Goal: Task Accomplishment & Management: Use online tool/utility

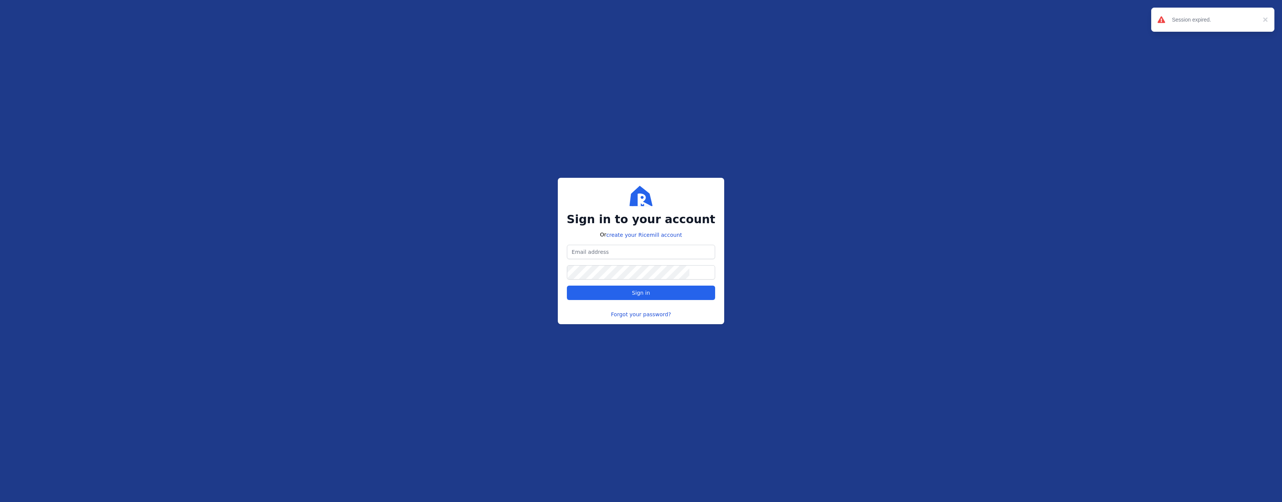
type input "[EMAIL_ADDRESS][DOMAIN_NAME]"
click at [634, 295] on span "Sign in" at bounding box center [641, 293] width 18 height 6
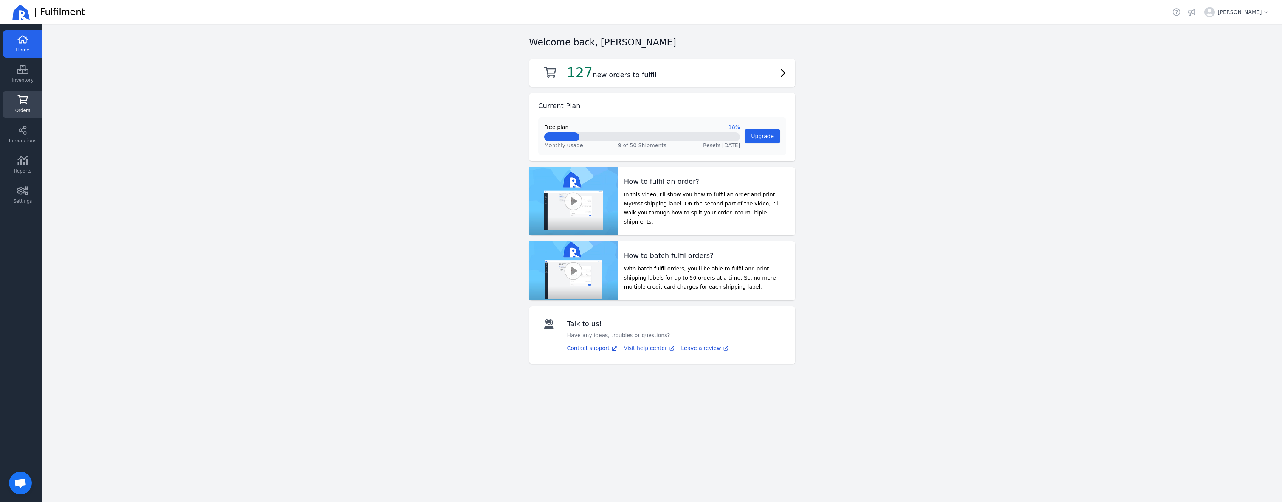
click at [25, 103] on icon at bounding box center [23, 99] width 10 height 9
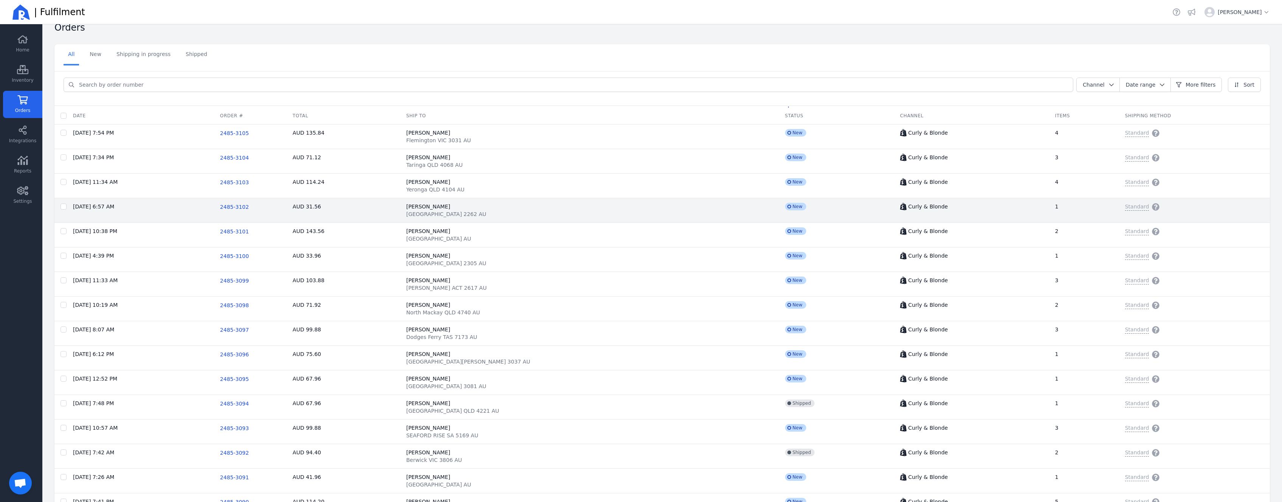
scroll to position [15, 0]
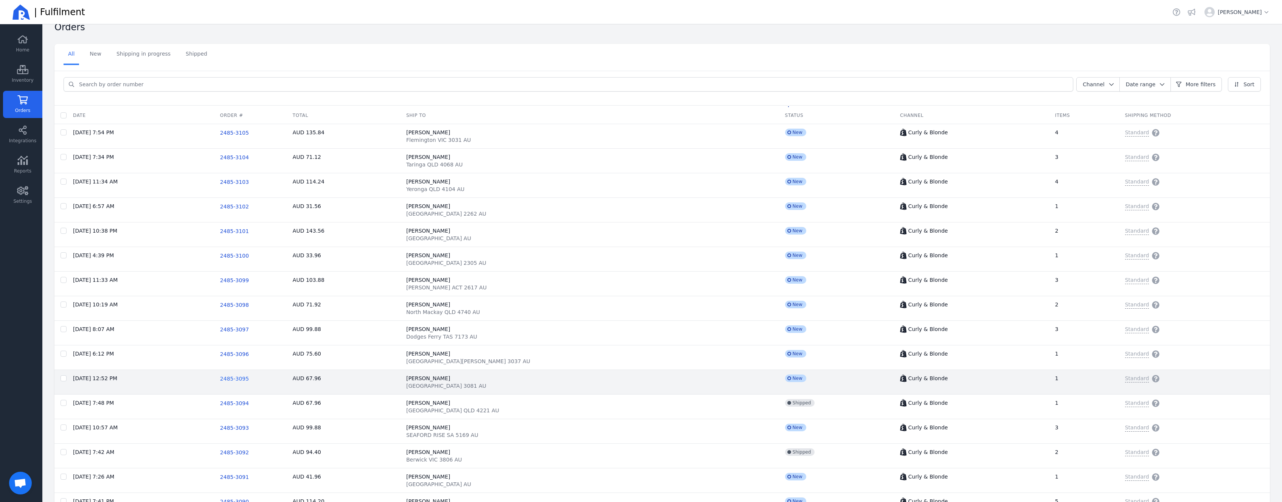
click at [249, 378] on span "2485-3095" at bounding box center [234, 378] width 29 height 6
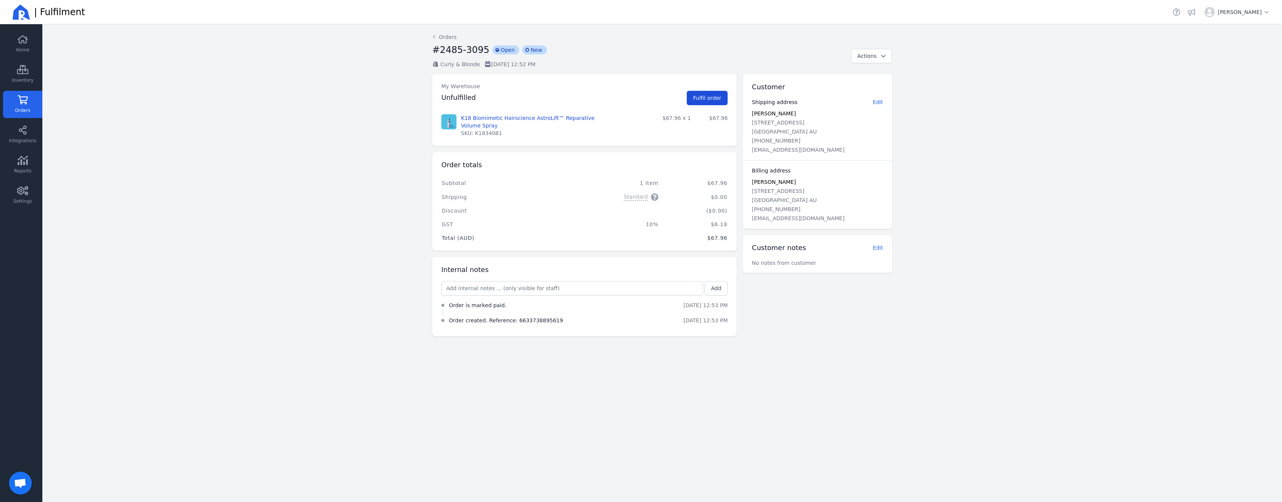
click at [701, 99] on span "Fulfil order" at bounding box center [707, 98] width 28 height 6
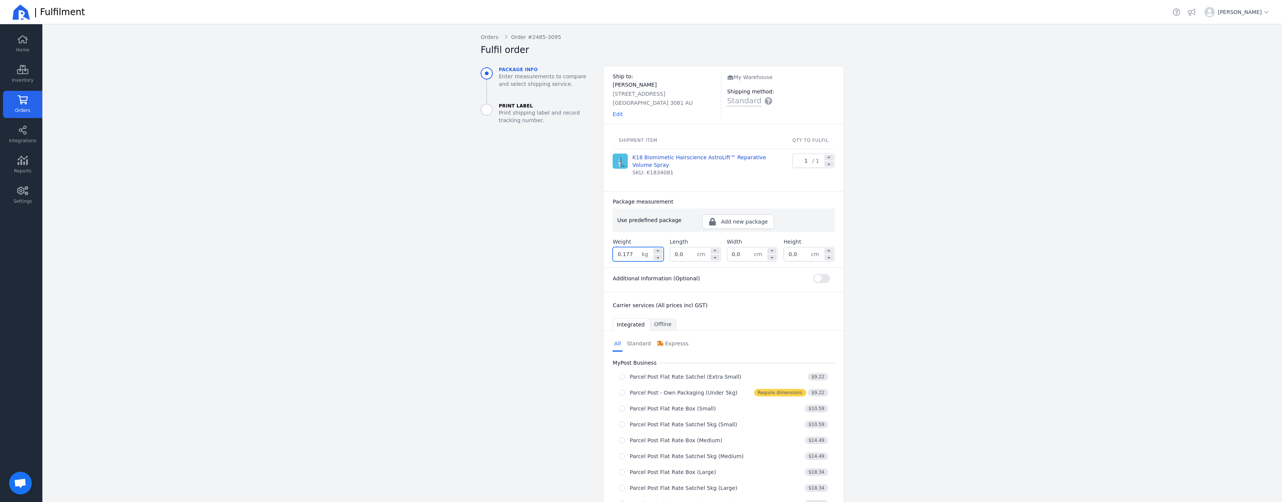
drag, startPoint x: 630, startPoint y: 254, endPoint x: 591, endPoint y: 250, distance: 39.1
click at [613, 250] on input "0.177" at bounding box center [627, 254] width 29 height 14
type input "2"
type input "0.200"
type input "19.0"
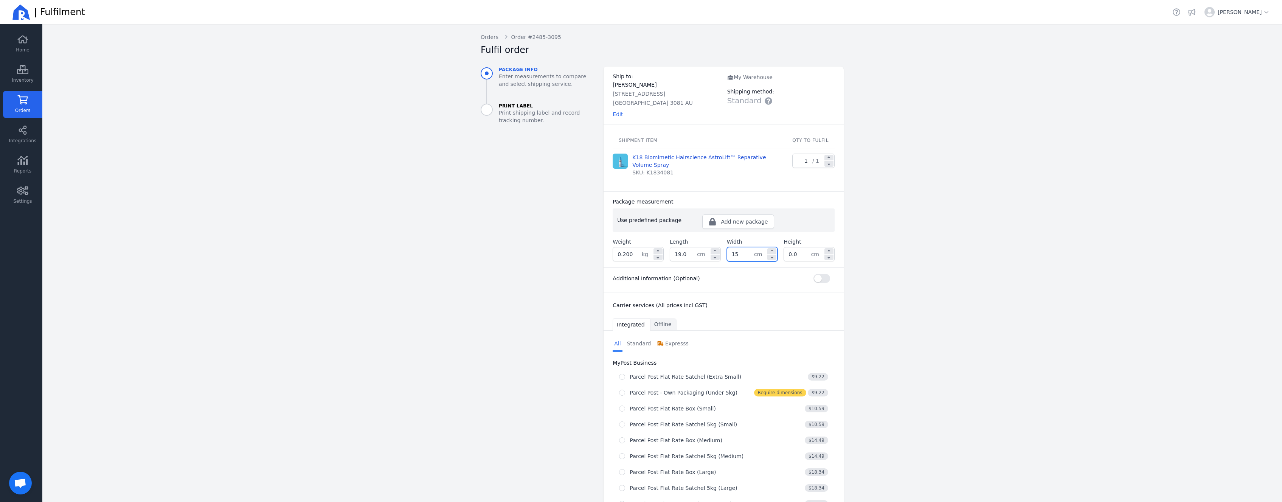
type input "15.0"
type input "6.0"
click at [532, 296] on aside "Package info Enter measurements to compare and select shipping service. Print L…" at bounding box center [536, 393] width 123 height 652
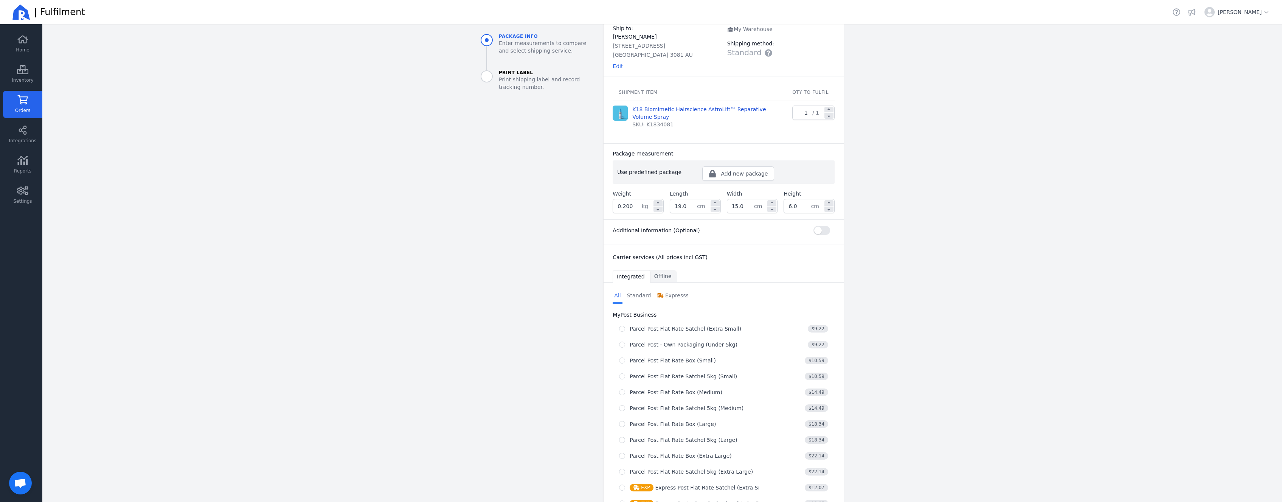
scroll to position [53, 0]
click at [669, 344] on button "Parcel Post - Own Packaging (Under 5kg) $9.22" at bounding box center [724, 339] width 222 height 14
radio input "true"
select select "0"
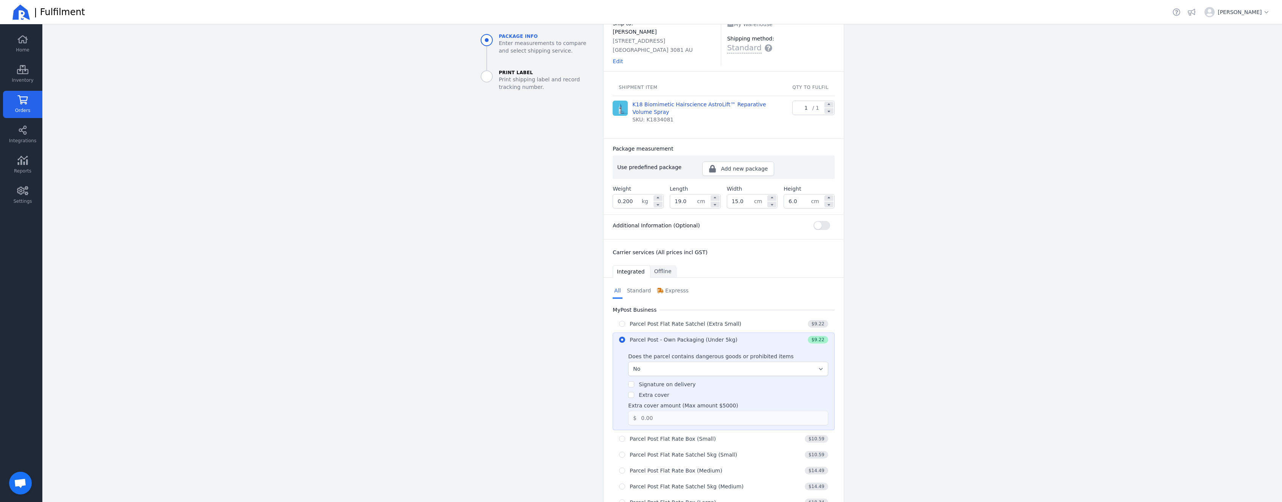
click at [643, 396] on label "Extra cover" at bounding box center [654, 395] width 30 height 6
click at [634, 396] on input "Extra cover" at bounding box center [631, 395] width 6 height 6
checkbox input "true"
drag, startPoint x: 667, startPoint y: 419, endPoint x: 601, endPoint y: 413, distance: 66.0
click at [636, 413] on input "0.00" at bounding box center [726, 418] width 181 height 14
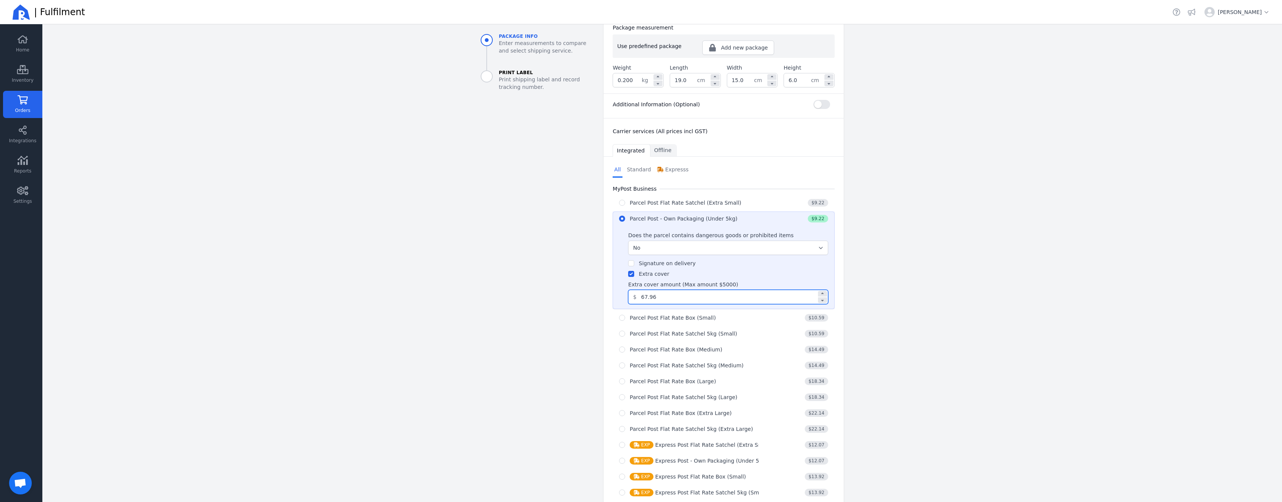
scroll to position [309, 0]
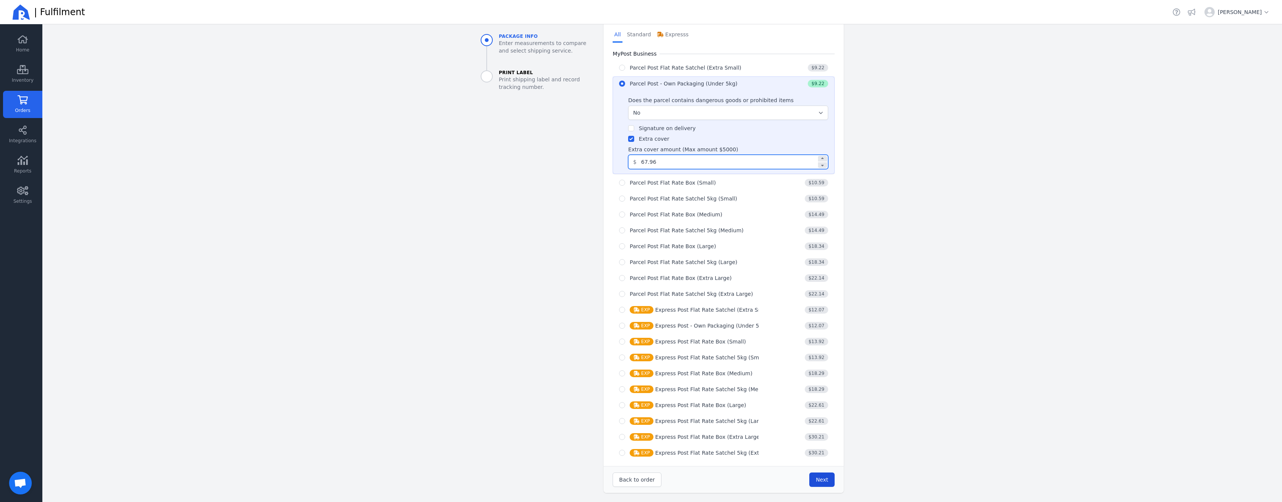
type input "67.96"
click at [813, 485] on button "Next" at bounding box center [821, 479] width 25 height 14
type input "19.0"
type input "15.0"
type input "6.0"
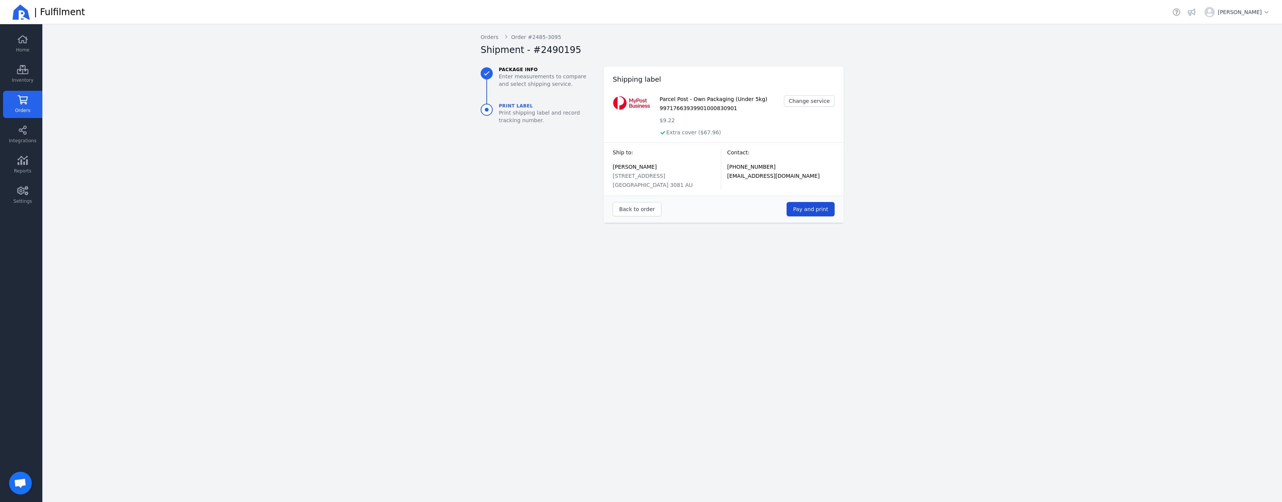
click at [801, 207] on span "Pay and print" at bounding box center [810, 209] width 35 height 6
click at [34, 107] on link "Orders" at bounding box center [22, 104] width 39 height 27
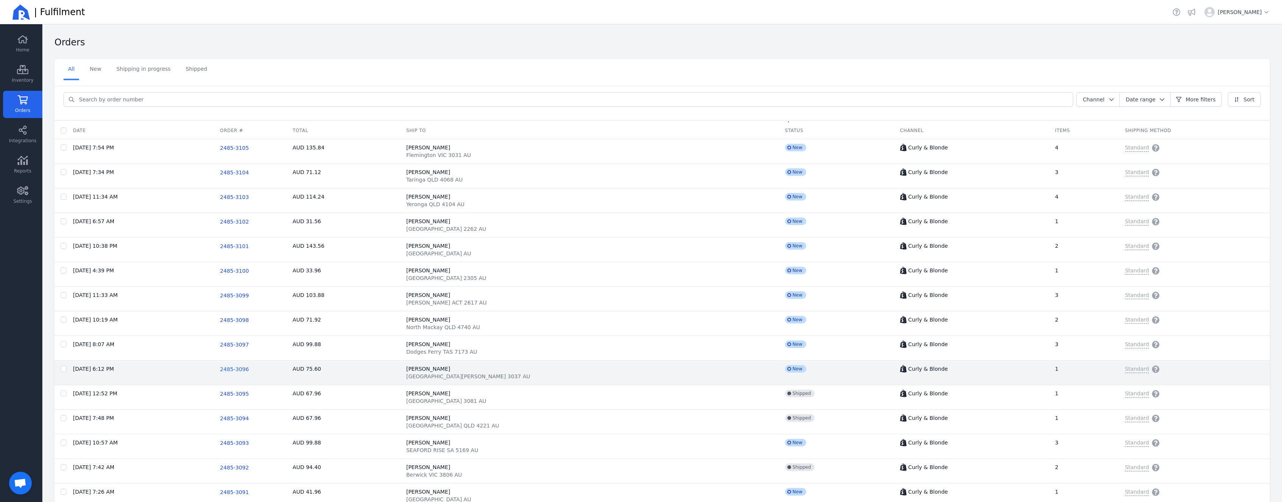
click at [249, 368] on span "2485-3096" at bounding box center [234, 369] width 29 height 6
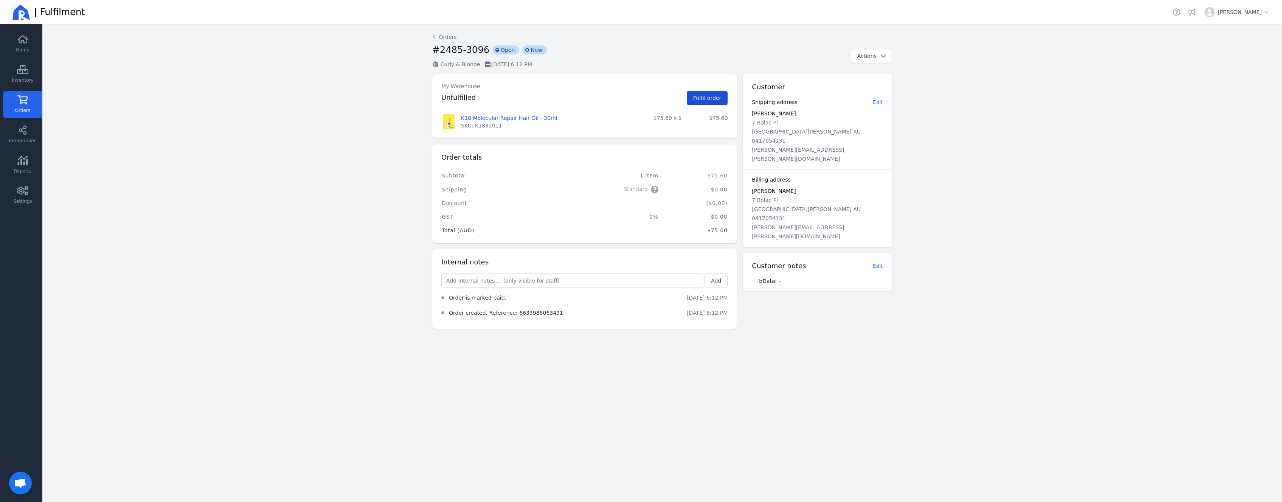
click at [700, 94] on button "Fulfil order" at bounding box center [707, 98] width 41 height 14
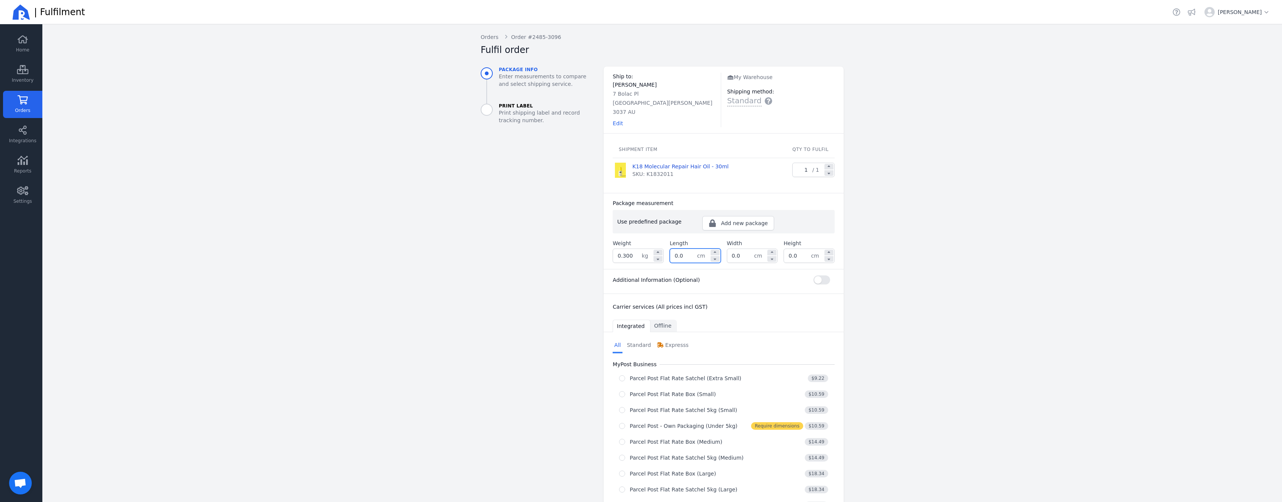
click at [692, 249] on input "0.0" at bounding box center [683, 256] width 27 height 14
drag, startPoint x: 692, startPoint y: 247, endPoint x: 627, endPoint y: 247, distance: 64.7
click at [670, 248] on div "0.0 cm" at bounding box center [695, 255] width 51 height 14
type input "19.0"
type input "15.0"
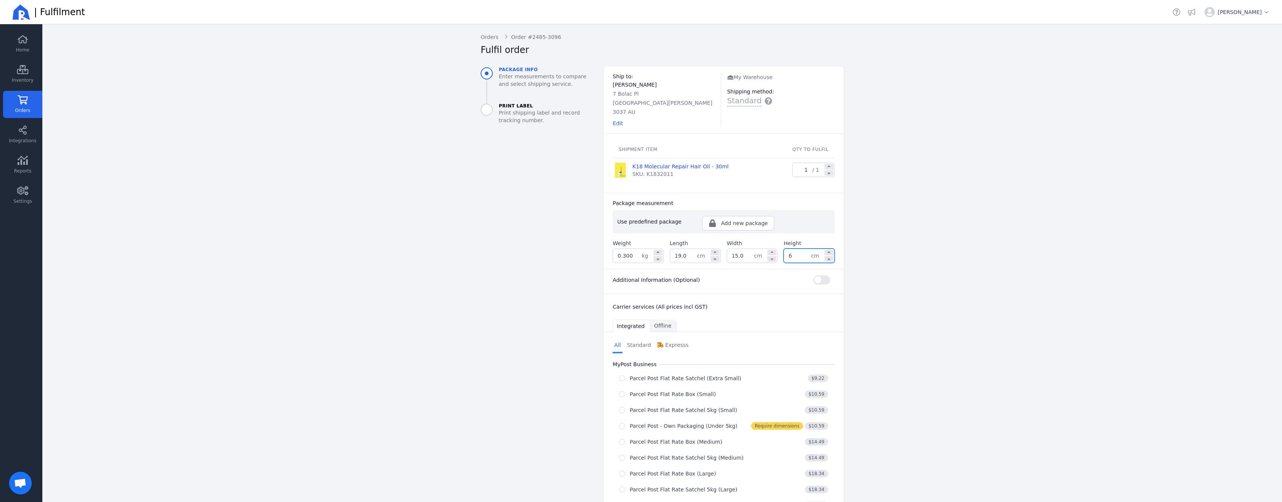
type input "6.0"
click at [494, 251] on aside "Package info Enter measurements to compare and select shipping service. Print L…" at bounding box center [536, 393] width 123 height 653
click at [646, 406] on div "Parcel Post Flat Rate Satchel 5kg (Small)" at bounding box center [683, 410] width 107 height 8
select select "0"
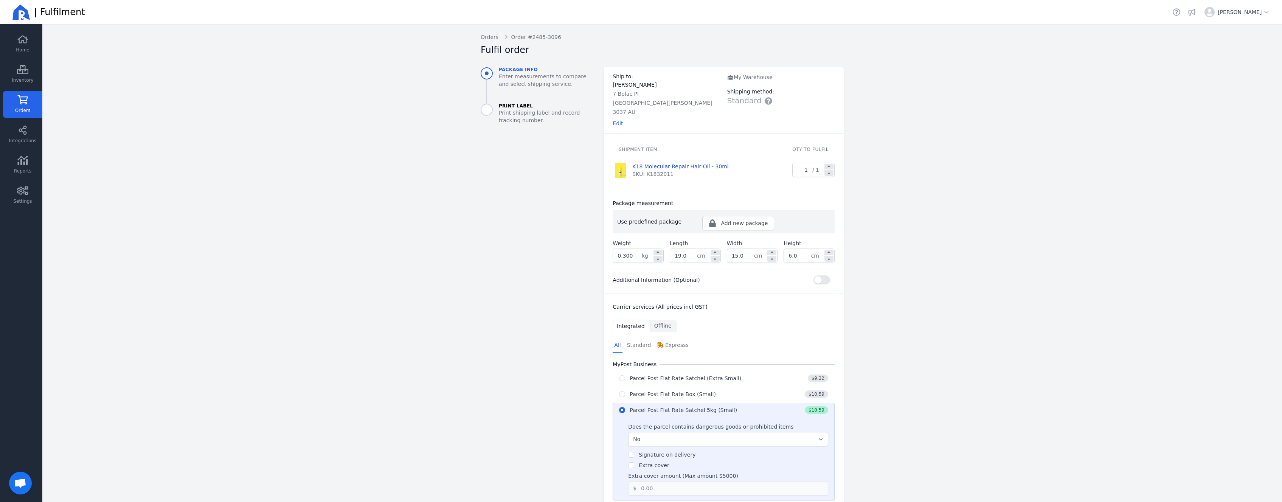
radio input "true"
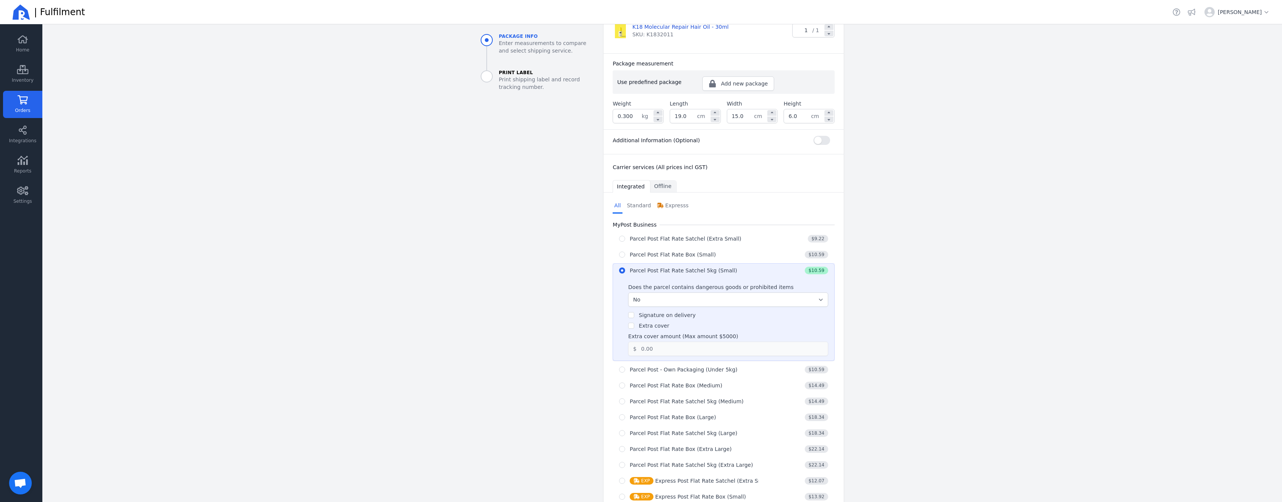
scroll to position [151, 0]
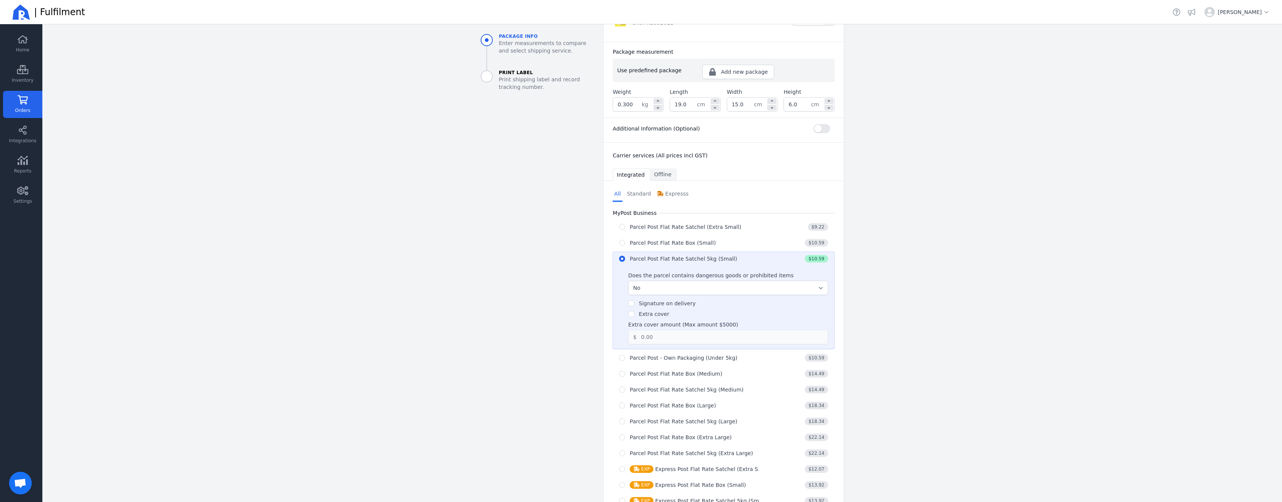
click at [653, 311] on label "Extra cover" at bounding box center [654, 314] width 30 height 6
click at [634, 311] on input "Extra cover" at bounding box center [631, 314] width 6 height 6
checkbox input "true"
drag, startPoint x: 668, startPoint y: 330, endPoint x: 602, endPoint y: 320, distance: 66.8
click at [636, 330] on input "0.00" at bounding box center [726, 337] width 181 height 14
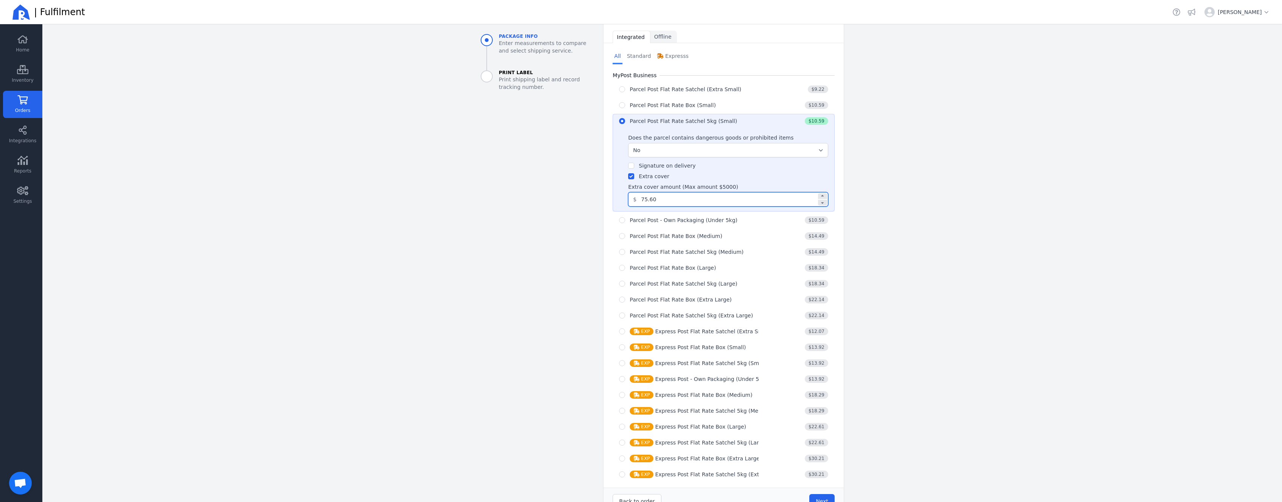
scroll to position [301, 0]
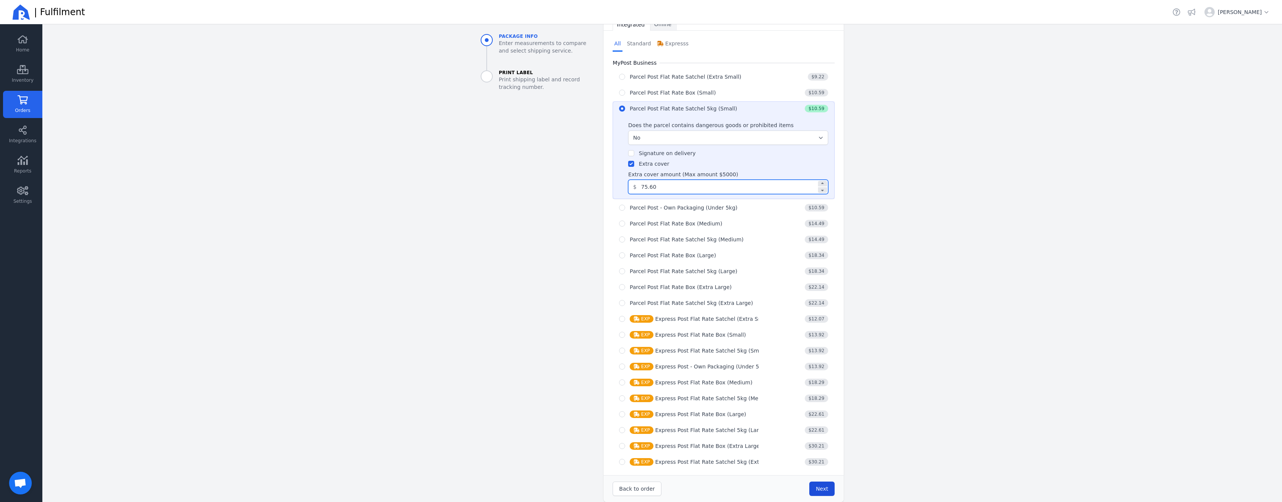
type input "75.60"
click at [822, 485] on span "Next" at bounding box center [822, 488] width 12 height 6
type input "19.0"
type input "15.0"
type input "6.0"
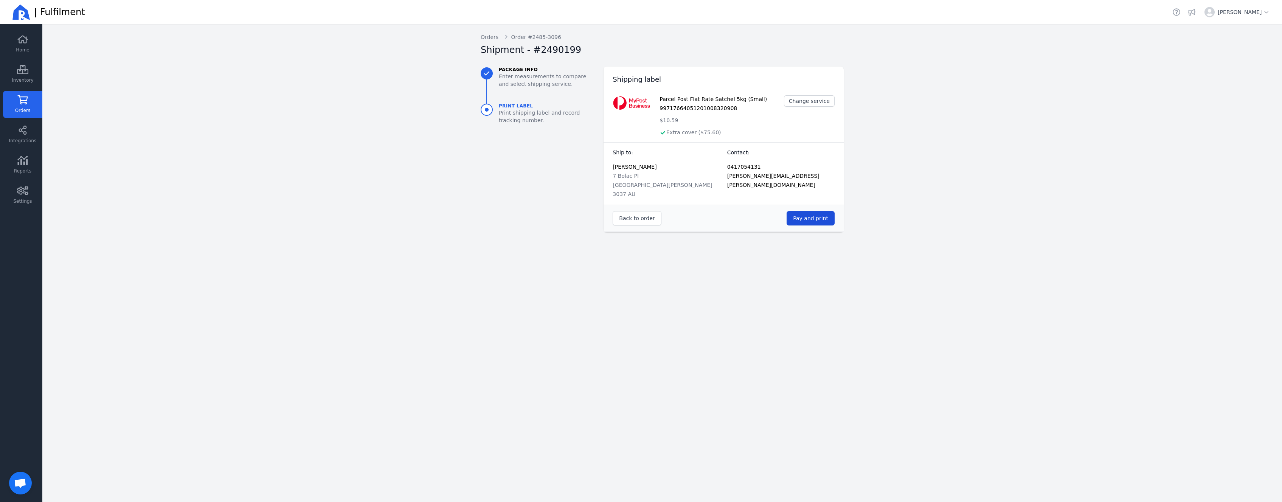
click at [827, 215] on span "Pay and print" at bounding box center [810, 218] width 35 height 6
click at [26, 102] on icon at bounding box center [23, 99] width 10 height 9
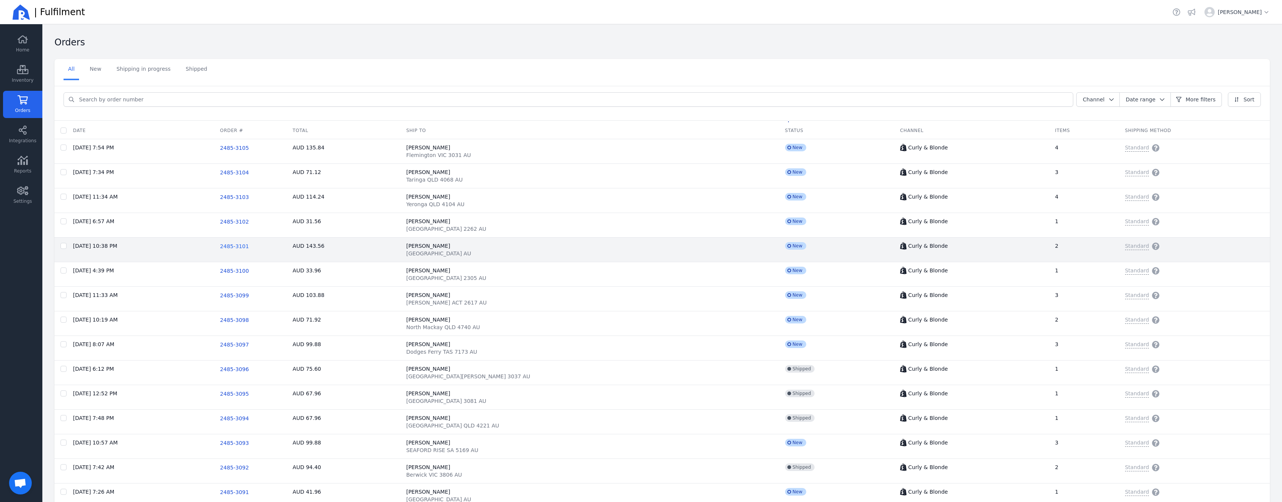
click at [249, 248] on span "2485-3101" at bounding box center [234, 246] width 29 height 6
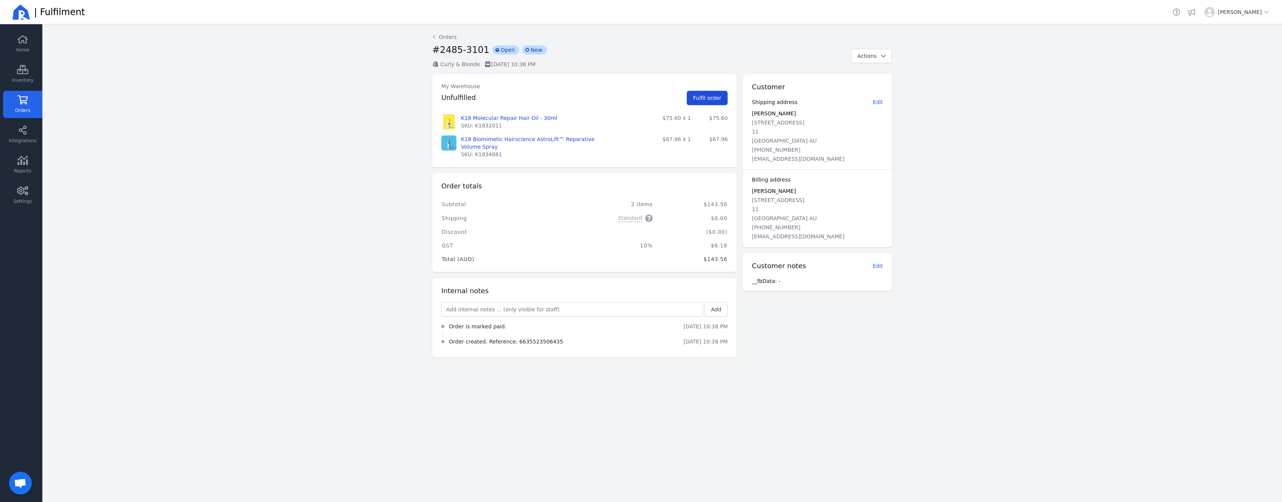
click at [721, 91] on button "Fulfil order" at bounding box center [707, 98] width 41 height 14
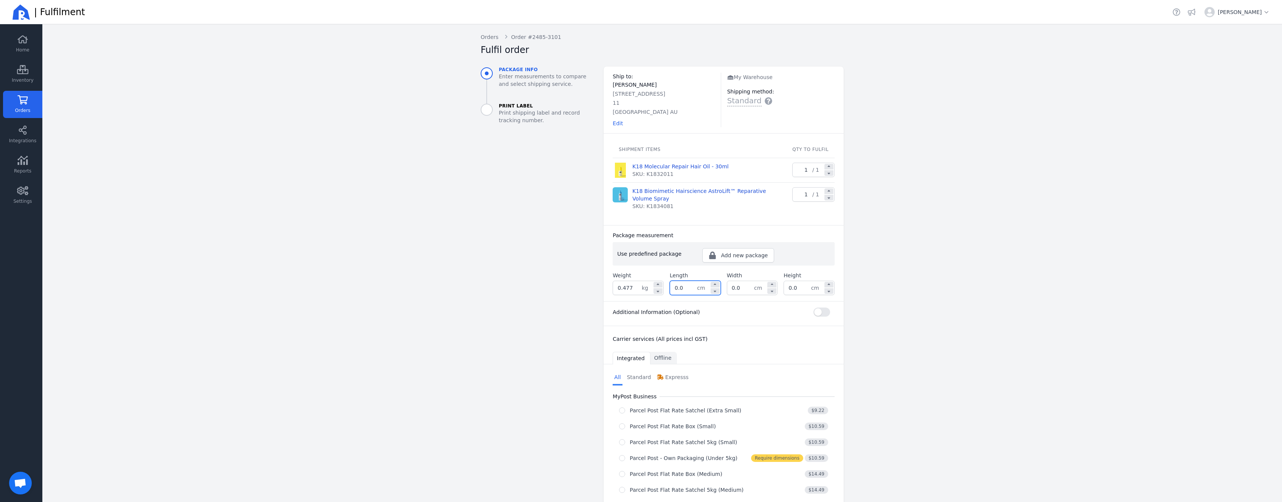
drag, startPoint x: 690, startPoint y: 291, endPoint x: 649, endPoint y: 287, distance: 41.8
click at [670, 287] on div "0.0 cm" at bounding box center [695, 288] width 51 height 14
type input "32.0"
type input "24.0"
type input "11.0"
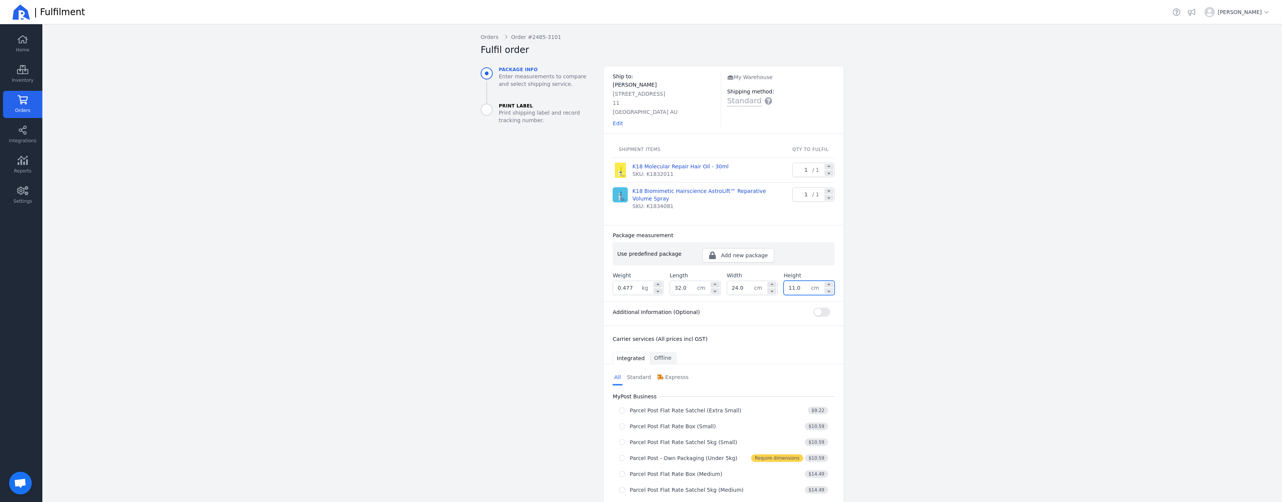
click at [527, 274] on aside "Package info Enter measurements to compare and select shipping service. Print L…" at bounding box center [536, 409] width 123 height 685
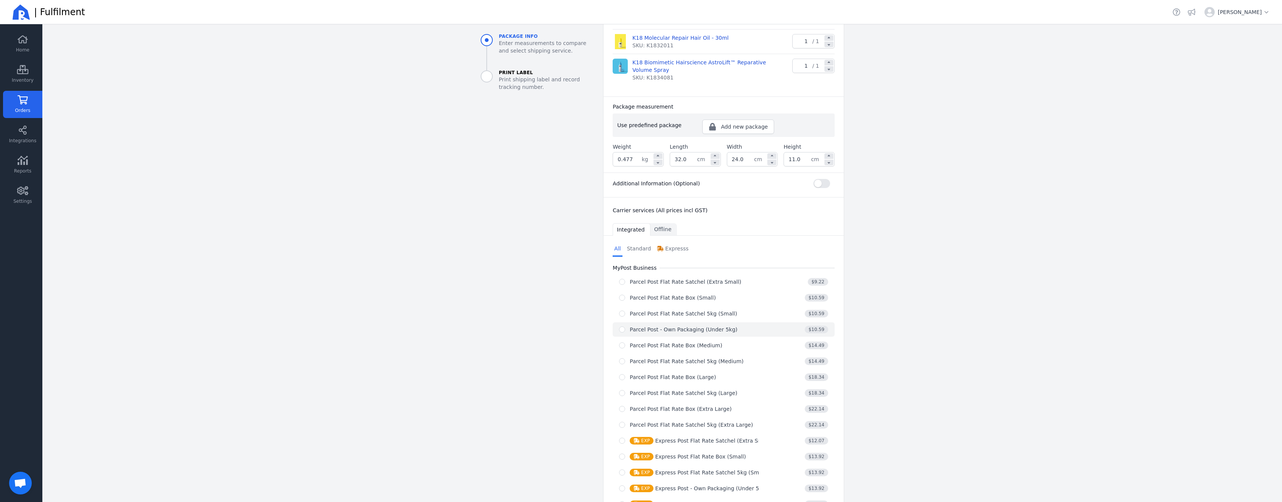
click at [692, 329] on div "Parcel Post - Own Packaging (Under 5kg)" at bounding box center [684, 330] width 108 height 8
radio input "true"
select select "0"
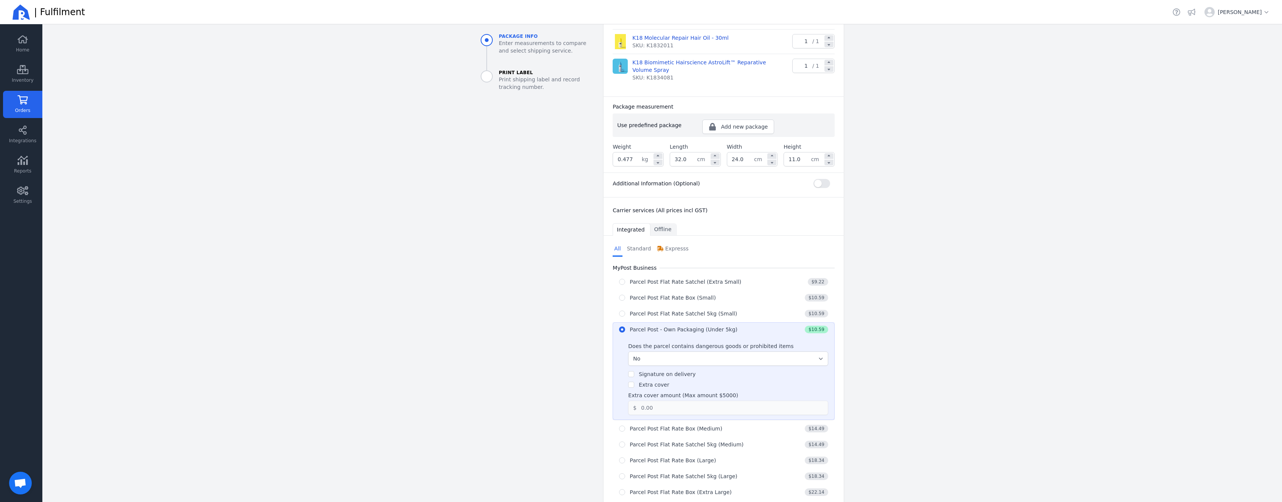
click at [663, 385] on label "Extra cover" at bounding box center [654, 384] width 30 height 6
click at [634, 385] on input "Extra cover" at bounding box center [631, 384] width 6 height 6
checkbox input "true"
drag, startPoint x: 689, startPoint y: 402, endPoint x: 708, endPoint y: 410, distance: 21.1
click at [708, 410] on input "0.00" at bounding box center [726, 408] width 181 height 14
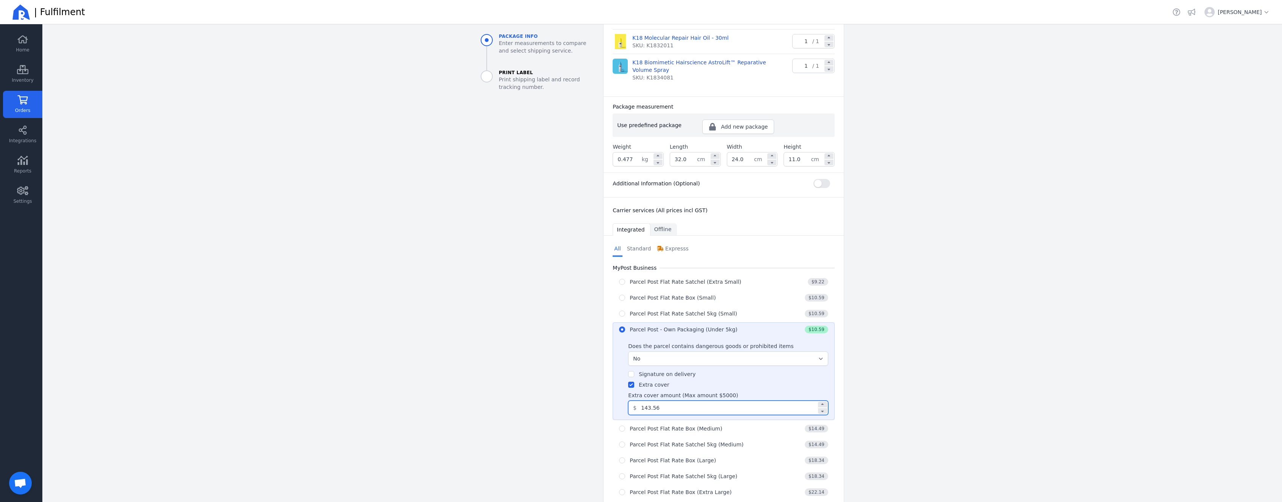
type input "143.56"
click at [381, 187] on main "Back Orders Order #2485-3101 Fulfil order Package info Enter measurements to co…" at bounding box center [661, 263] width 1239 height 478
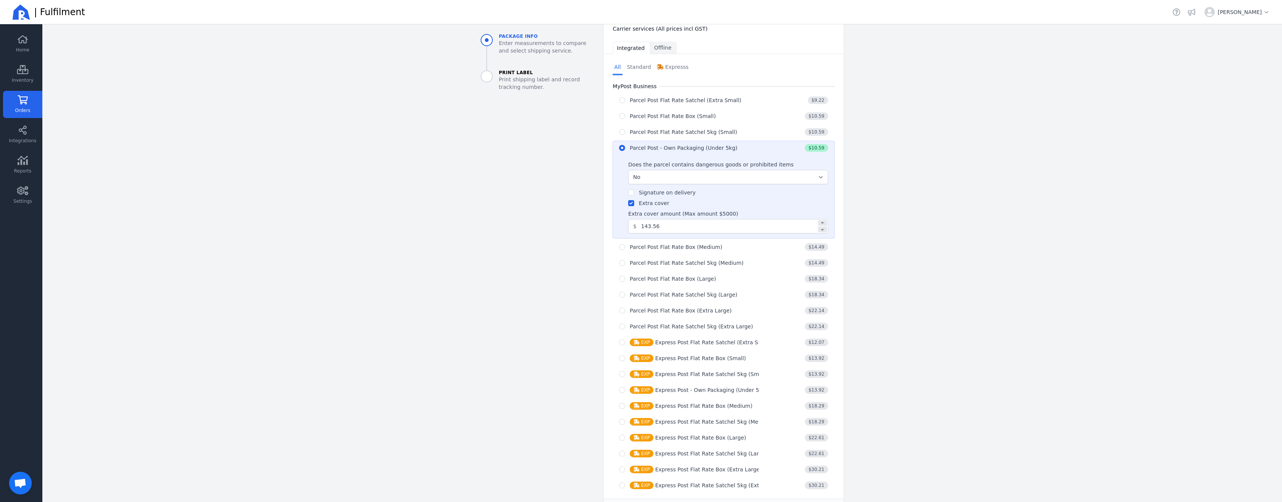
scroll to position [343, 0]
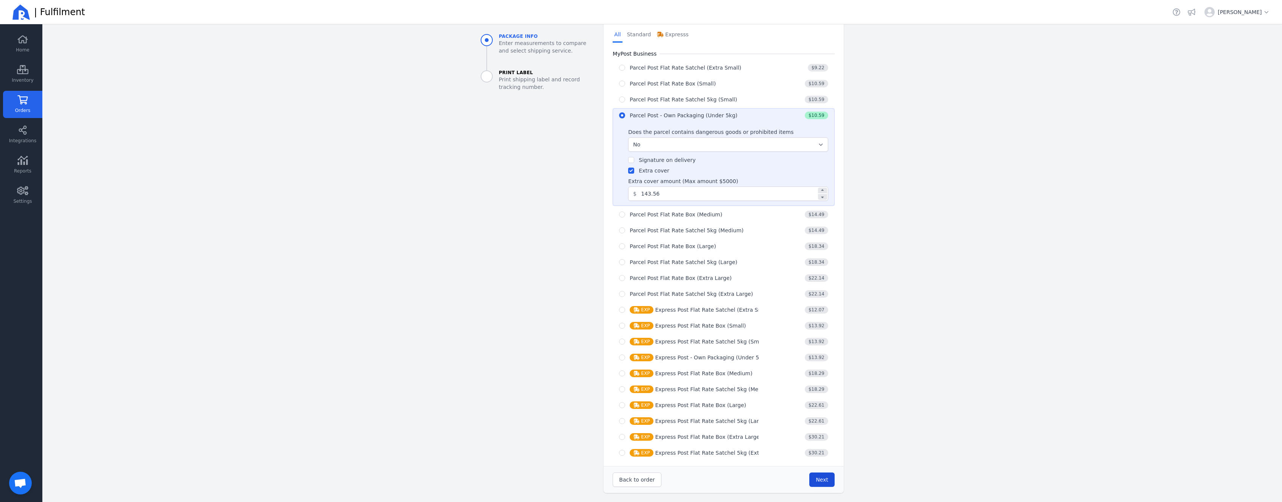
click at [827, 476] on button "Next" at bounding box center [821, 479] width 25 height 14
type input "32.0"
type input "24.0"
type input "11.0"
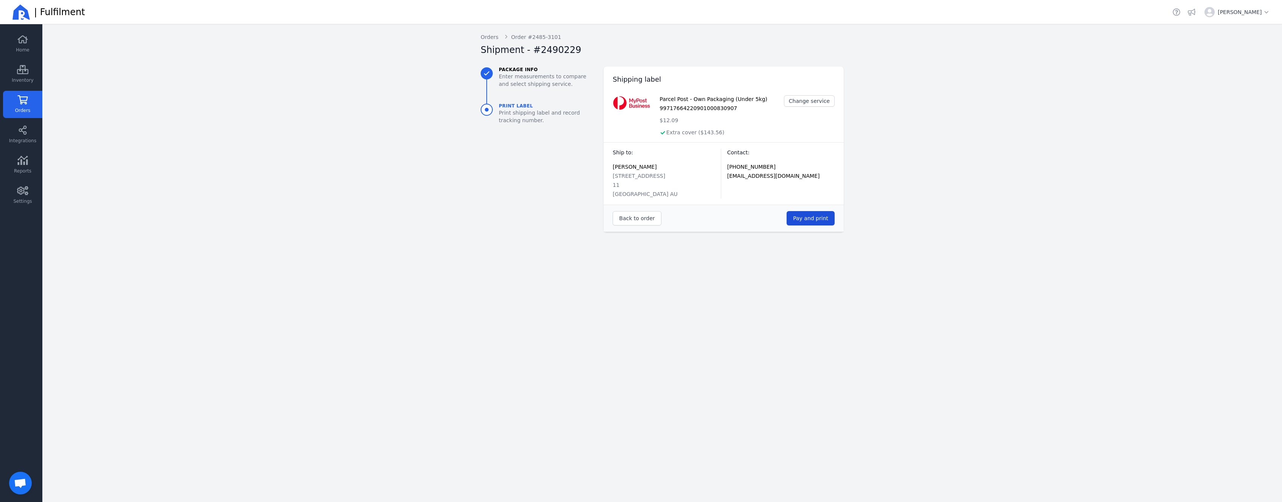
click at [815, 219] on span "Pay and print" at bounding box center [810, 218] width 35 height 6
click at [25, 98] on icon at bounding box center [22, 99] width 11 height 9
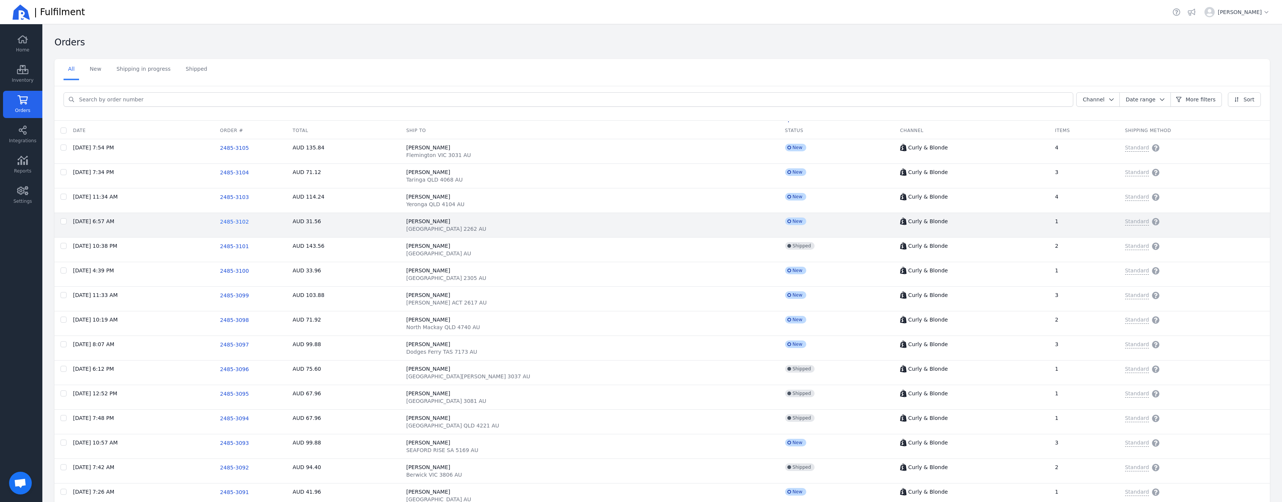
click at [249, 225] on span "2485-3102" at bounding box center [234, 222] width 29 height 6
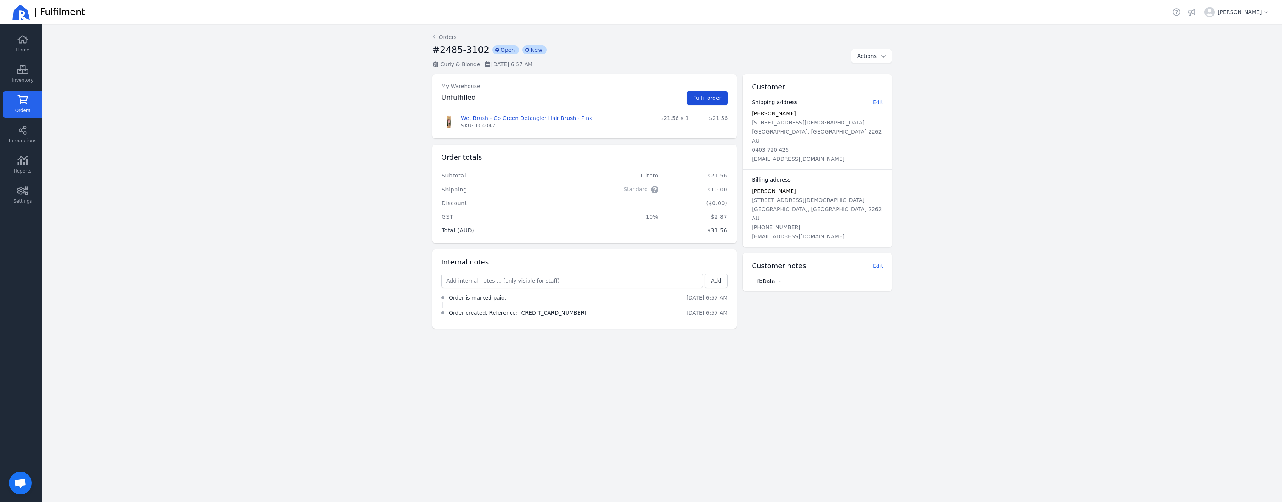
click at [702, 101] on button "Fulfil order" at bounding box center [707, 98] width 41 height 14
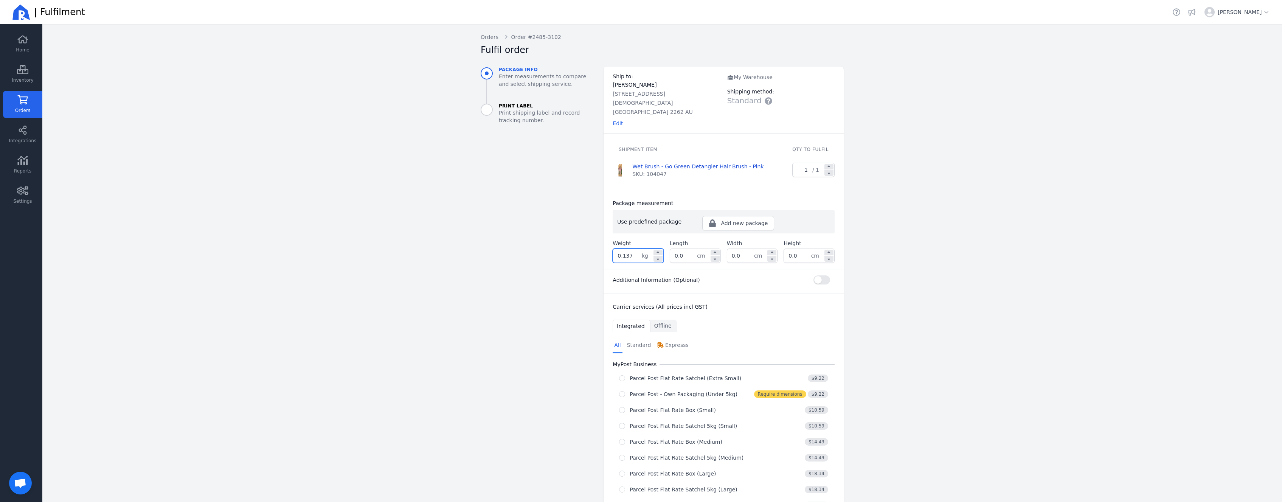
drag, startPoint x: 634, startPoint y: 246, endPoint x: 619, endPoint y: 245, distance: 15.1
click at [619, 249] on input "0.137" at bounding box center [627, 256] width 29 height 14
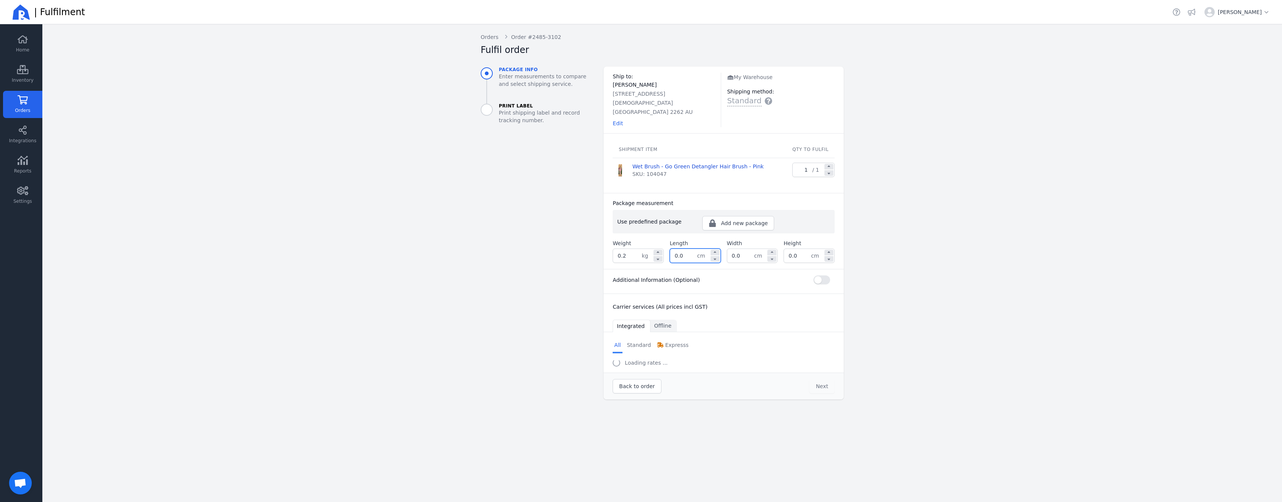
type input "0.200"
click at [692, 249] on input "0.0" at bounding box center [683, 256] width 27 height 14
drag, startPoint x: 692, startPoint y: 248, endPoint x: 599, endPoint y: 228, distance: 94.7
click at [670, 249] on input "0.0" at bounding box center [683, 256] width 27 height 14
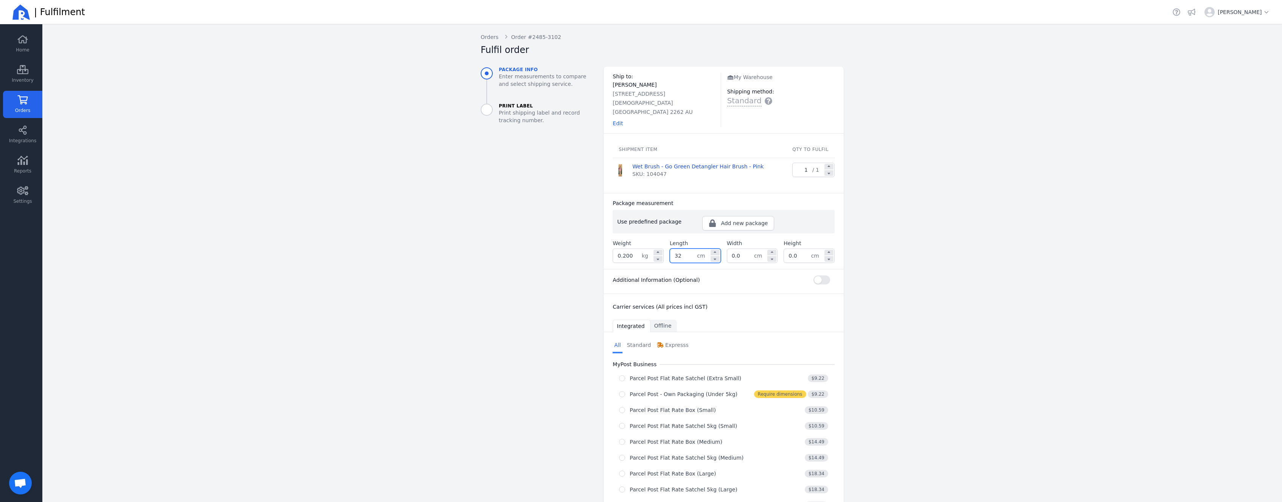
type input "32.0"
type input "24.0"
type input "11.0"
click at [470, 190] on div "Back Orders Order #2485-3102 Fulfil order Package info Enter measurements to co…" at bounding box center [661, 376] width 387 height 705
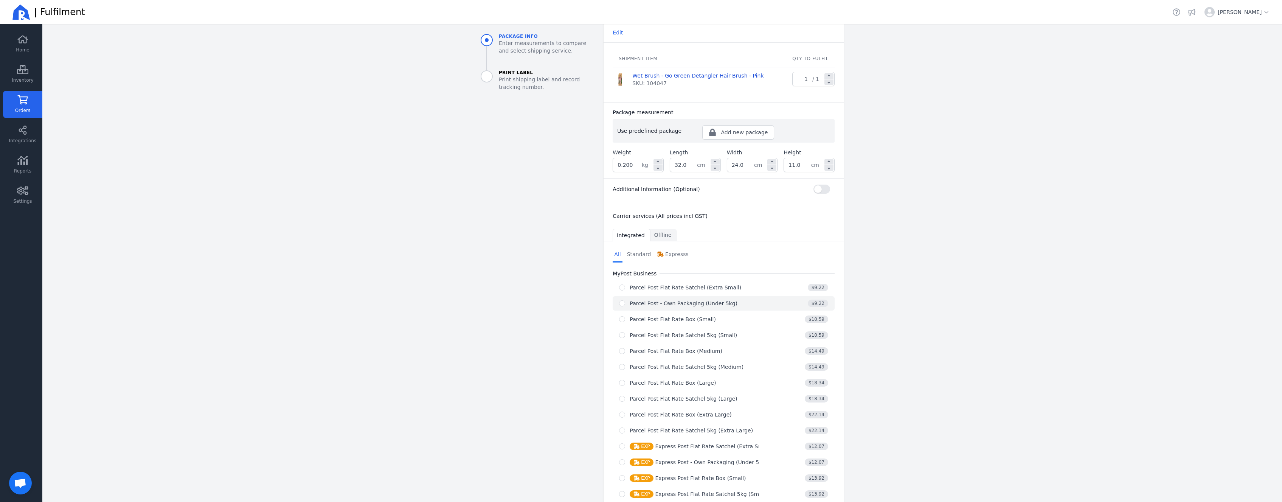
click at [639, 299] on div "Parcel Post - Own Packaging (Under 5kg)" at bounding box center [684, 303] width 108 height 8
radio input "true"
select select "0"
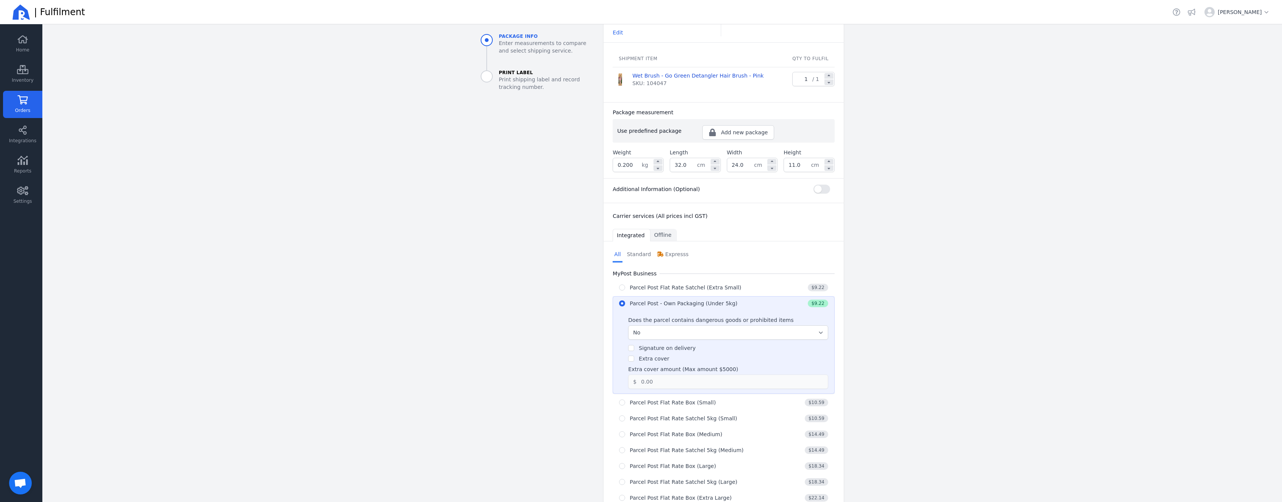
click at [661, 355] on label "Extra cover" at bounding box center [654, 358] width 30 height 6
click at [634, 355] on input "Extra cover" at bounding box center [631, 358] width 6 height 6
checkbox input "true"
drag, startPoint x: 695, startPoint y: 373, endPoint x: 548, endPoint y: 360, distance: 147.2
click at [636, 375] on input "0.00" at bounding box center [726, 382] width 181 height 14
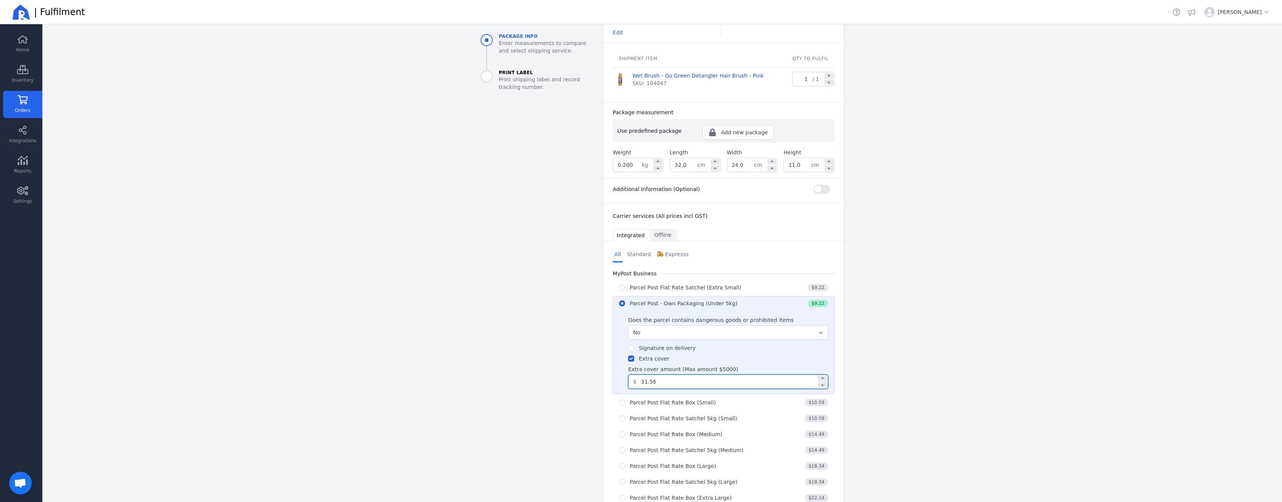
scroll to position [301, 0]
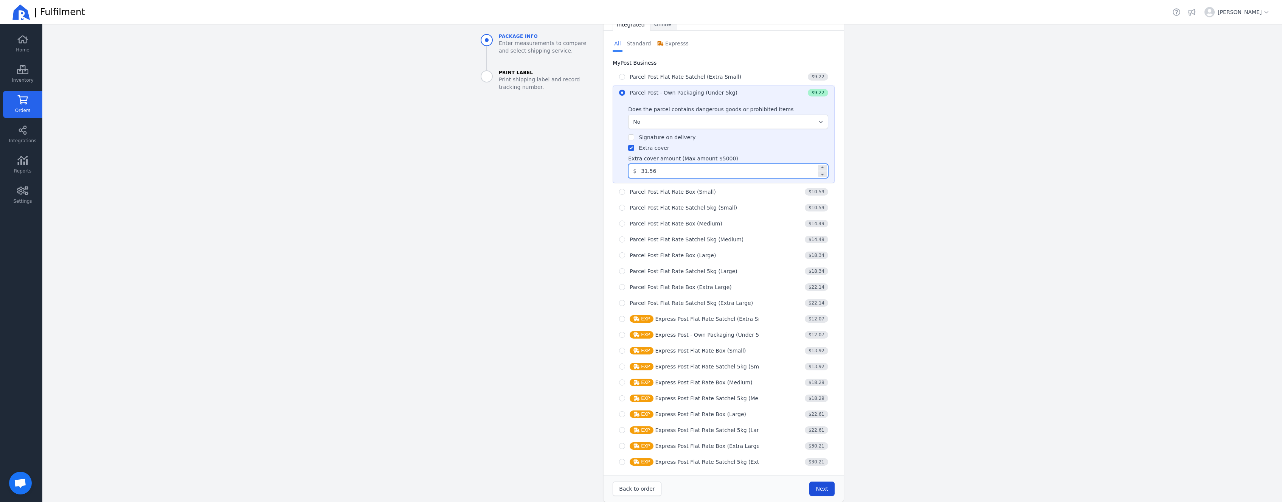
type input "31.56"
click at [825, 481] on button "Next" at bounding box center [821, 488] width 25 height 14
type input "32.0"
type input "24.0"
type input "11.0"
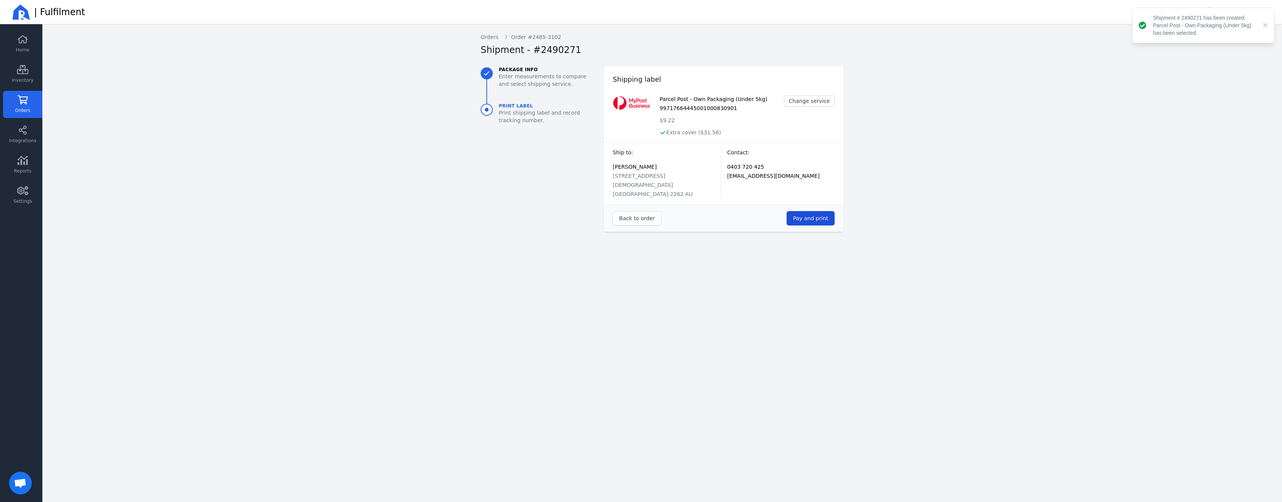
click at [807, 214] on span "Pay and print" at bounding box center [810, 218] width 35 height 8
click at [34, 105] on link "Orders" at bounding box center [22, 104] width 39 height 27
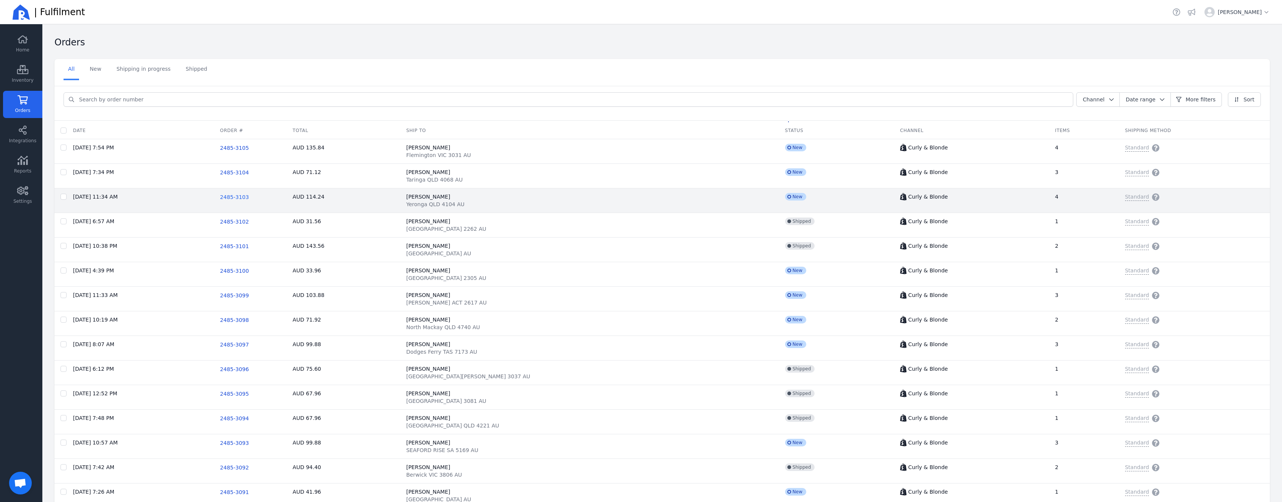
click at [249, 199] on span "2485-3103" at bounding box center [234, 197] width 29 height 6
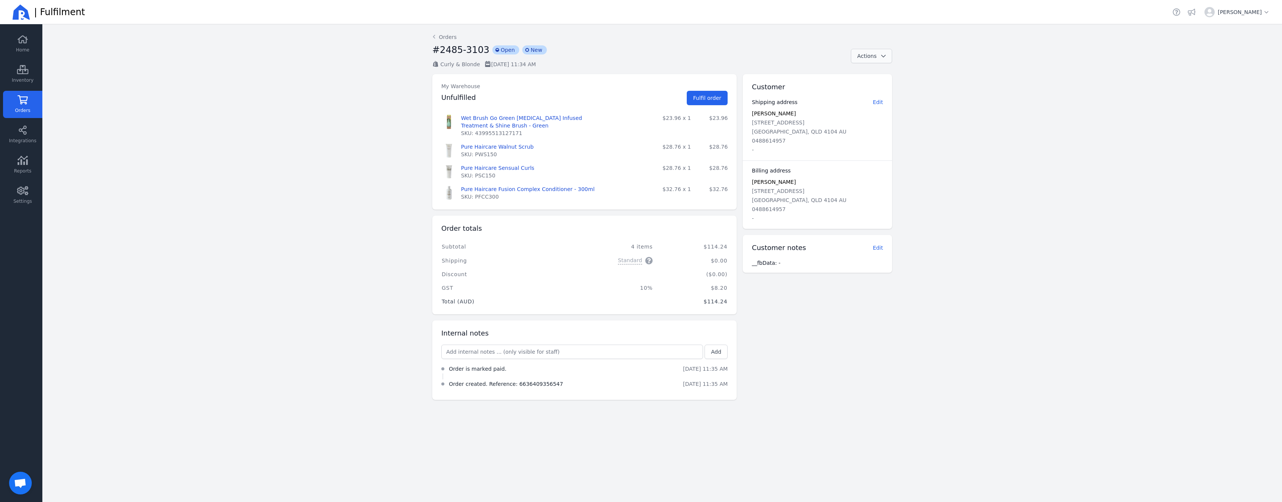
click at [880, 55] on icon "button" at bounding box center [883, 55] width 8 height 5
click at [710, 102] on button "Fulfil order" at bounding box center [707, 98] width 41 height 14
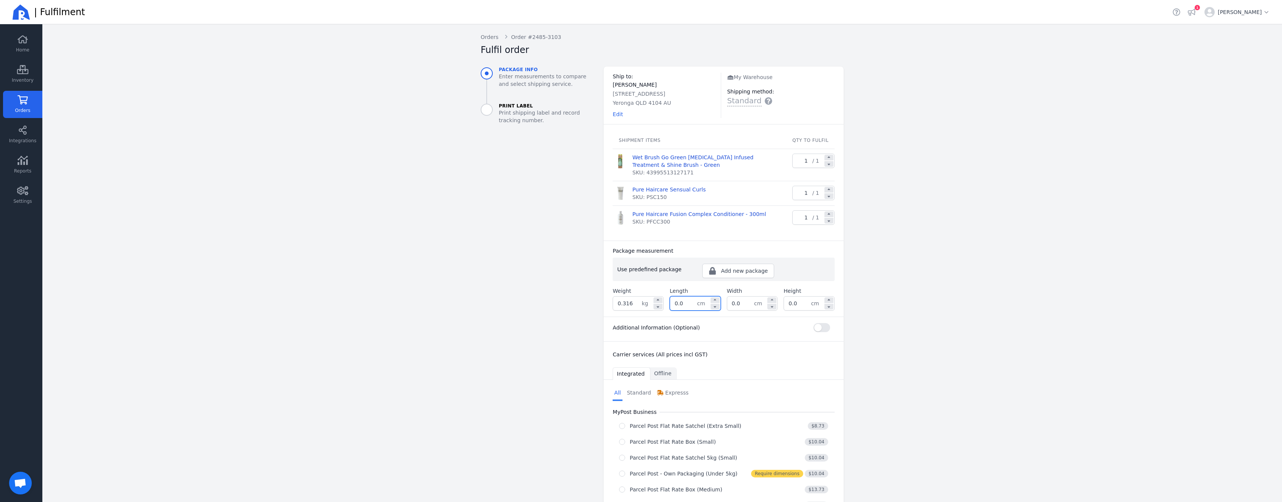
drag, startPoint x: 682, startPoint y: 304, endPoint x: 644, endPoint y: 299, distance: 38.1
click at [670, 299] on input "0.0" at bounding box center [683, 303] width 27 height 14
type input "32.0"
type input "24.0"
type input "11.0"
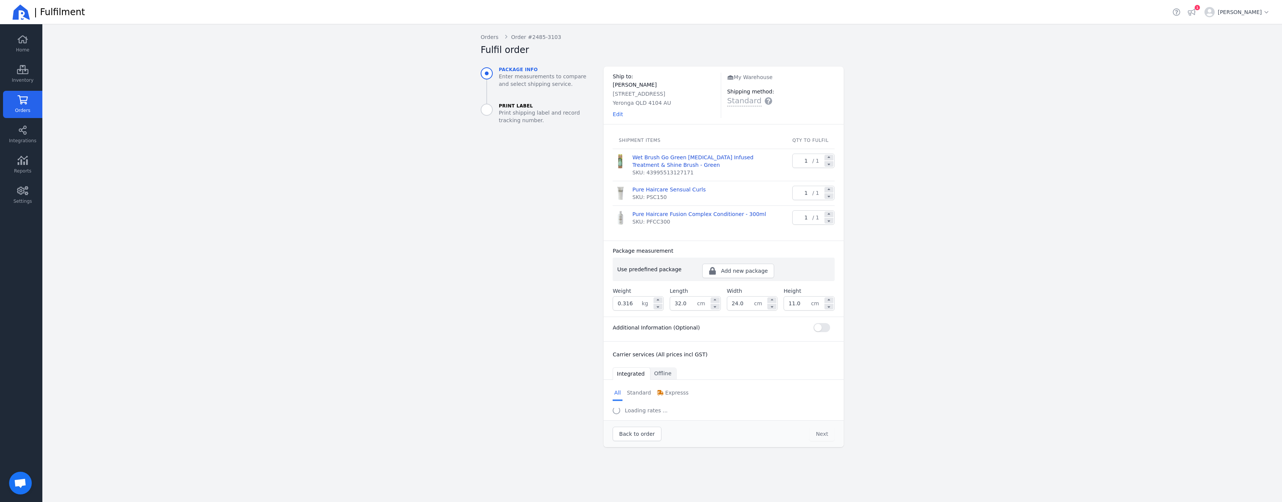
click at [507, 312] on aside "Package info Enter measurements to compare and select shipping service. Print L…" at bounding box center [536, 257] width 123 height 380
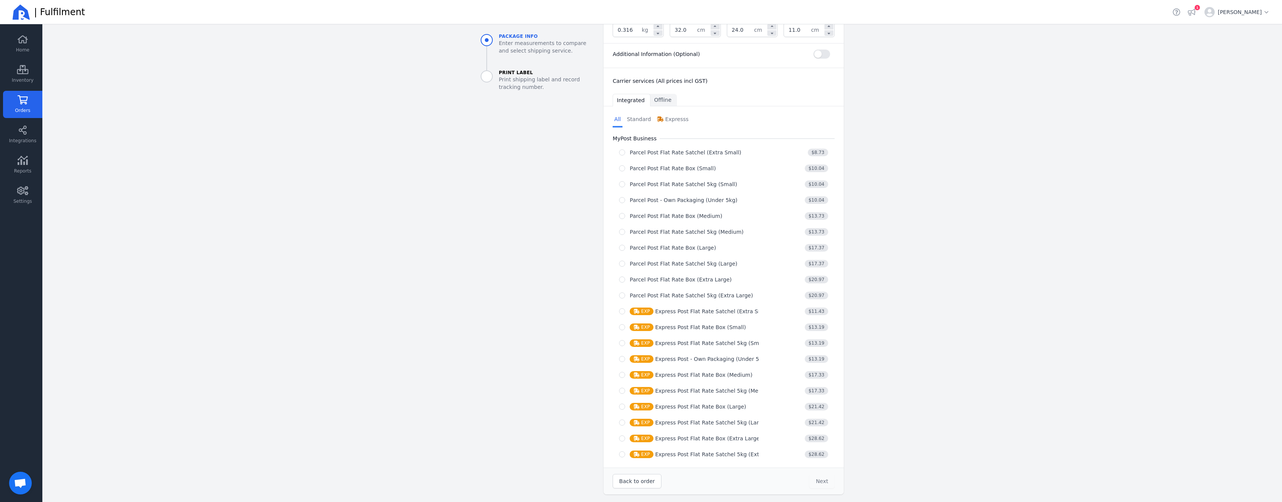
scroll to position [275, 0]
click at [644, 195] on div "Parcel Post - Own Packaging (Under 5kg)" at bounding box center [684, 199] width 108 height 8
radio input "true"
select select "0"
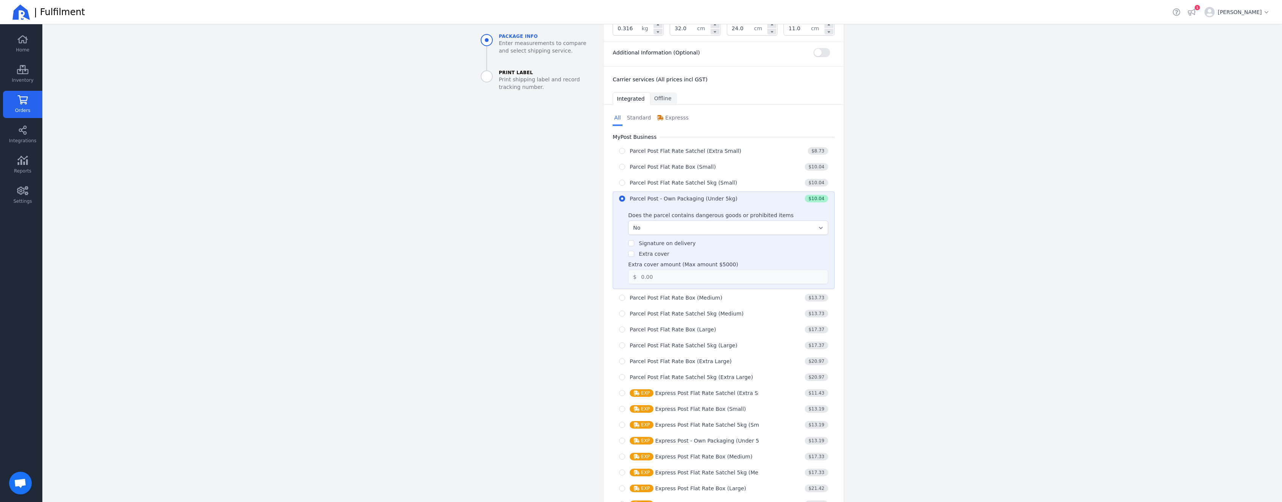
click at [651, 255] on label "Extra cover" at bounding box center [654, 254] width 30 height 6
click at [634, 255] on input "Extra cover" at bounding box center [631, 254] width 6 height 6
checkbox input "true"
drag, startPoint x: 166, startPoint y: 2, endPoint x: 629, endPoint y: 275, distance: 537.8
click at [636, 275] on input "0.00" at bounding box center [726, 277] width 181 height 14
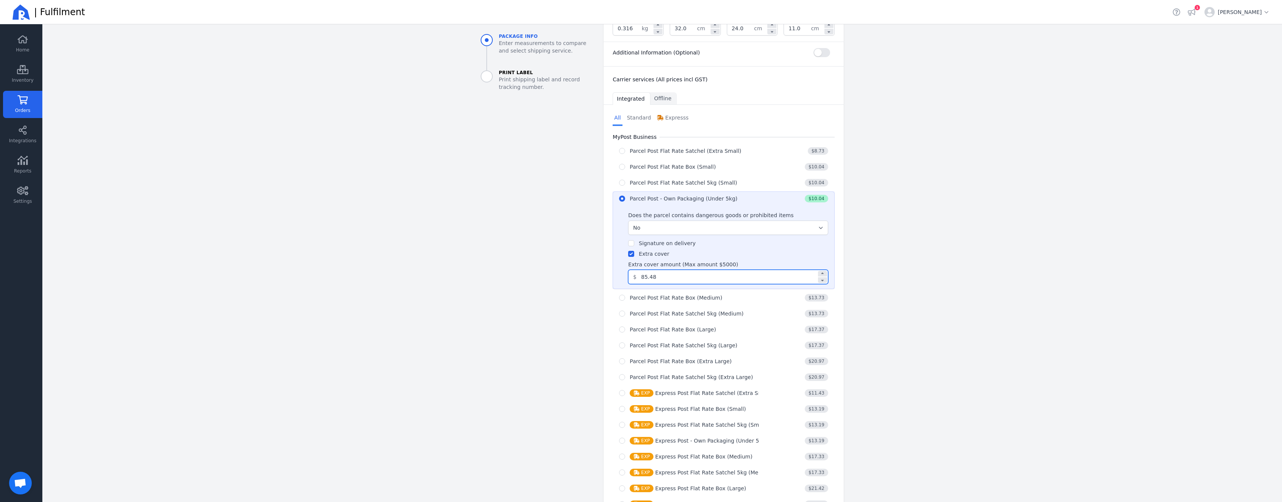
type input "85.48"
click at [480, 274] on aside "Package info Enter measurements to compare and select shipping service. Print L…" at bounding box center [536, 184] width 123 height 784
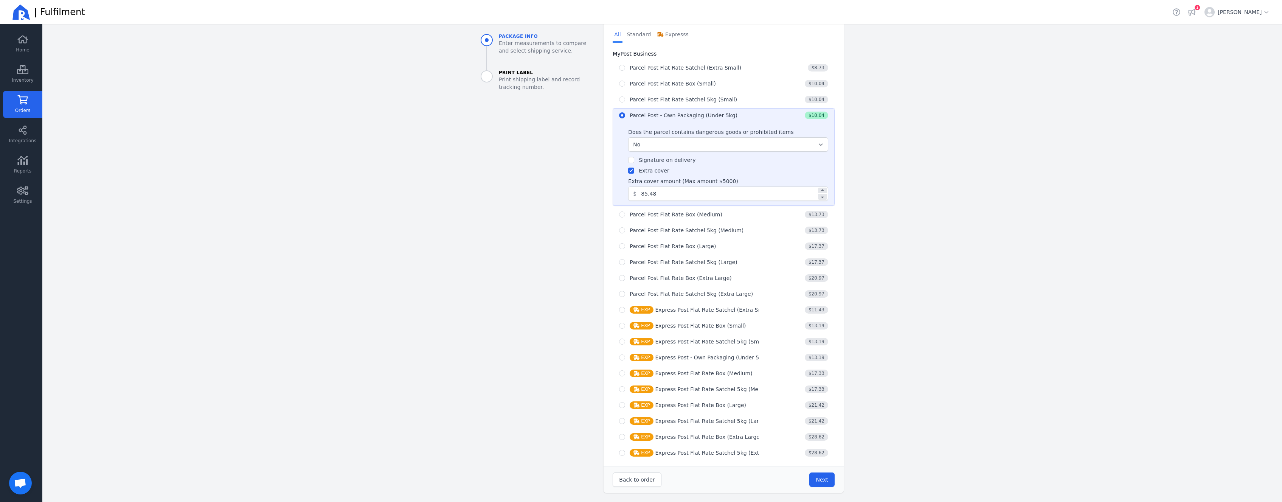
click at [830, 482] on button "Next" at bounding box center [821, 479] width 25 height 14
type input "32.0"
type input "24.0"
type input "11.0"
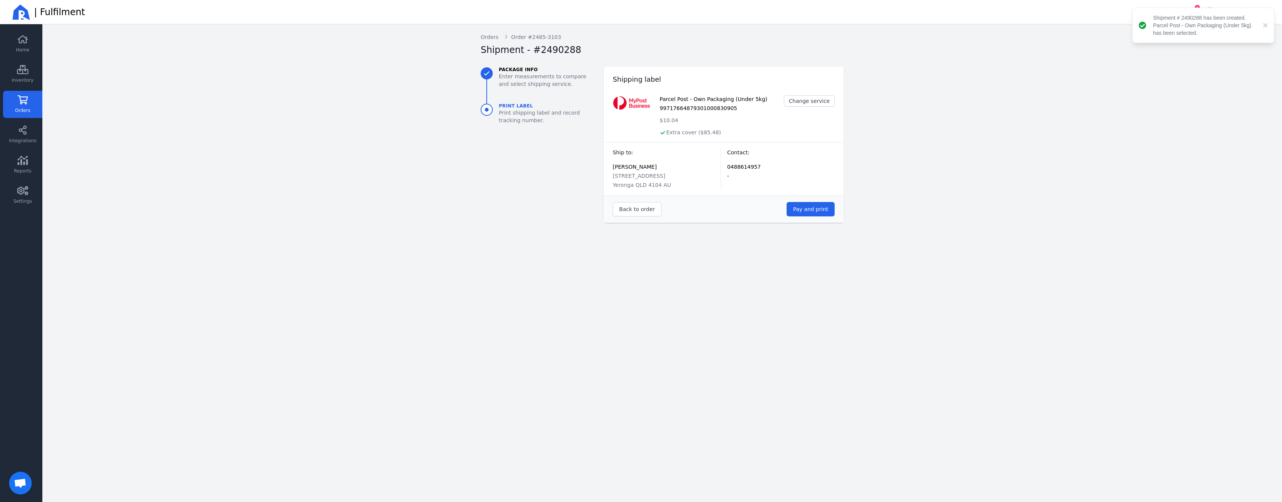
click at [807, 212] on span "Pay and print" at bounding box center [810, 209] width 35 height 6
click at [28, 103] on icon at bounding box center [22, 99] width 11 height 9
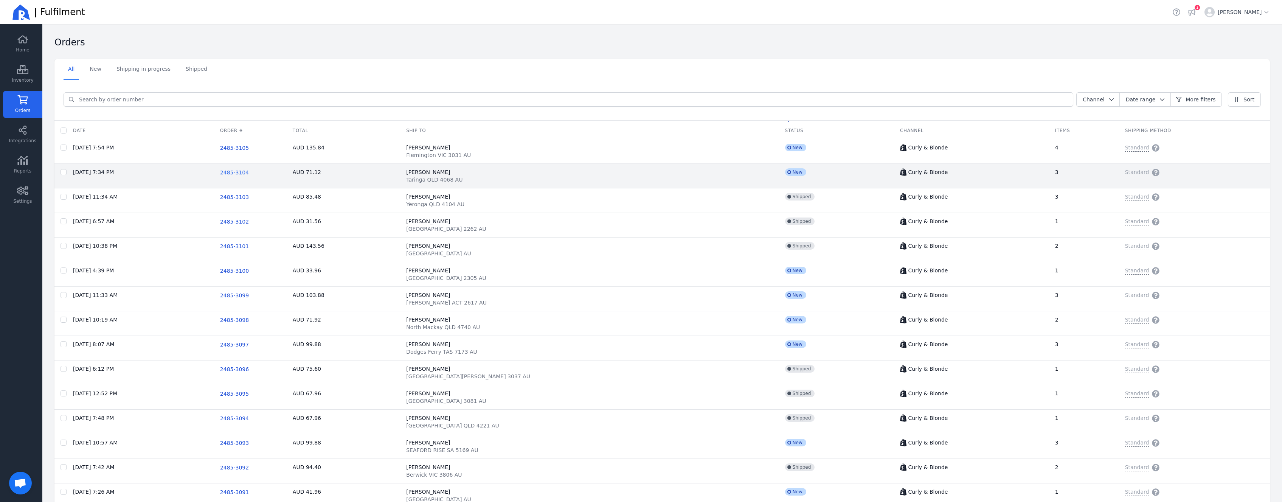
click at [249, 175] on span "2485-3104" at bounding box center [234, 172] width 29 height 6
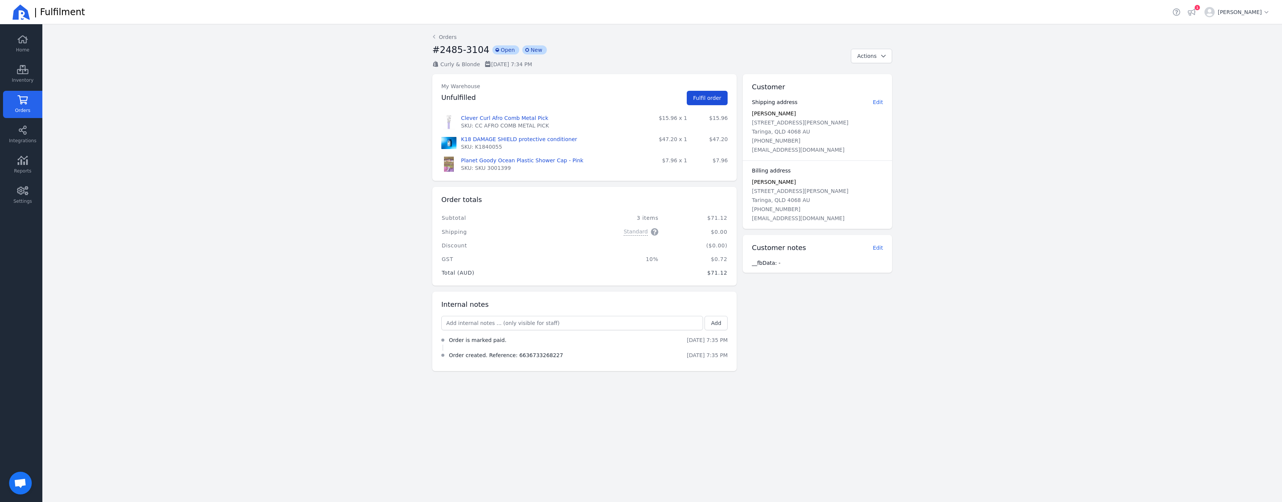
click at [701, 96] on span "Fulfil order" at bounding box center [707, 98] width 28 height 6
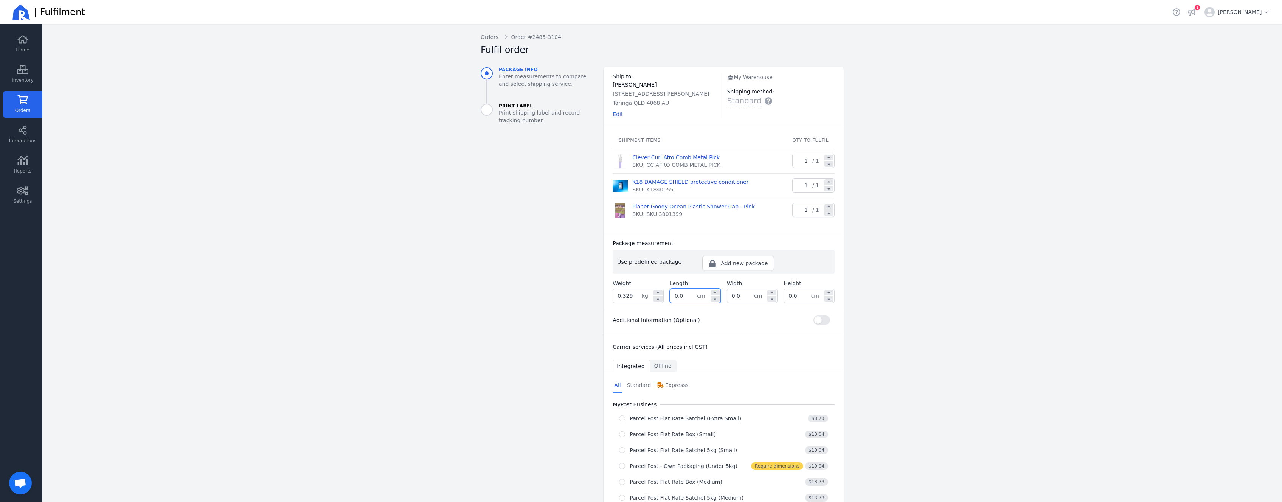
drag, startPoint x: 683, startPoint y: 297, endPoint x: 628, endPoint y: 294, distance: 55.3
click at [670, 294] on input "0.0" at bounding box center [683, 296] width 27 height 14
type input "32.0"
type input "24.0"
type input "11.0"
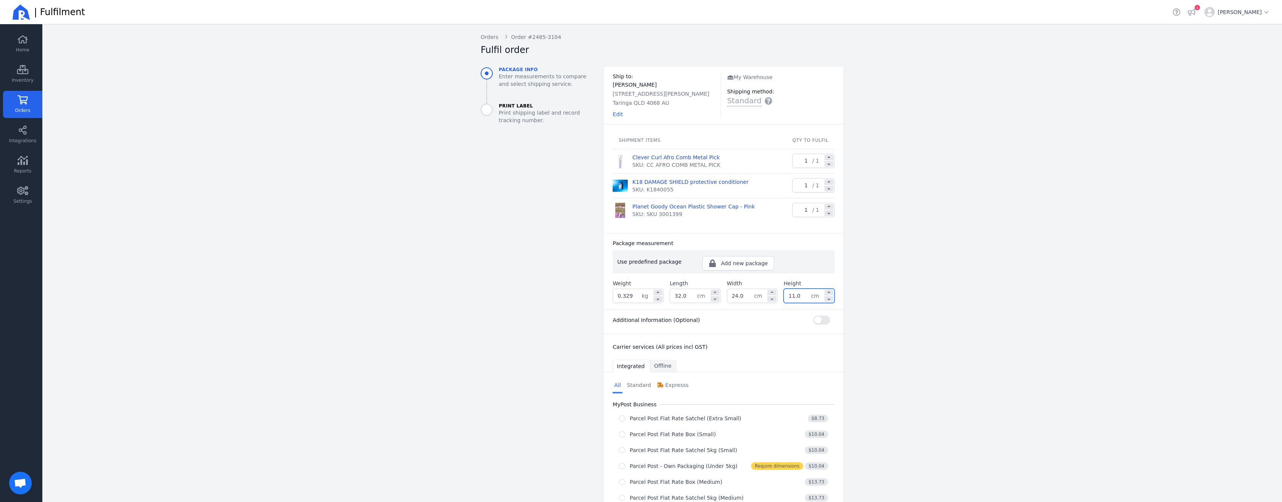
drag, startPoint x: 522, startPoint y: 319, endPoint x: 526, endPoint y: 316, distance: 5.4
click at [526, 316] on aside "Package info Enter measurements to compare and select shipping service. Print L…" at bounding box center [536, 413] width 123 height 693
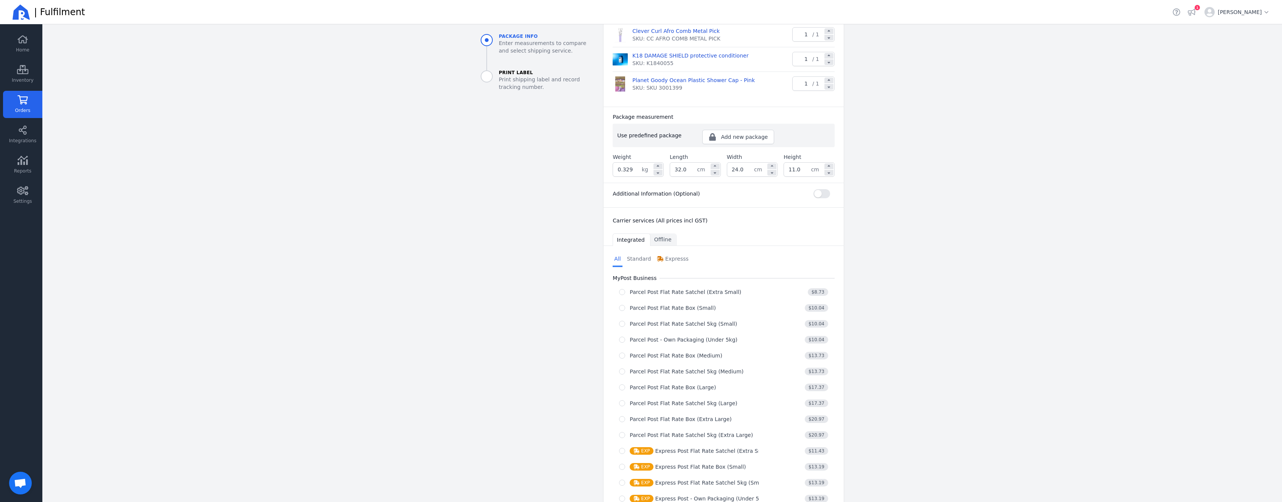
scroll to position [151, 0]
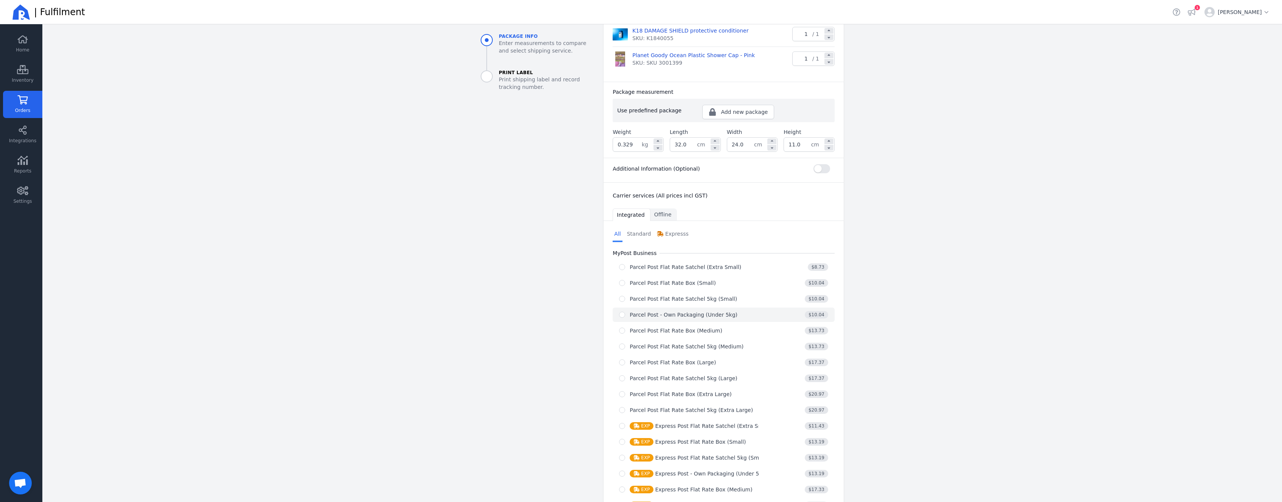
click at [671, 319] on button "Parcel Post - Own Packaging (Under 5kg) $10.04" at bounding box center [724, 314] width 222 height 14
radio input "true"
select select "0"
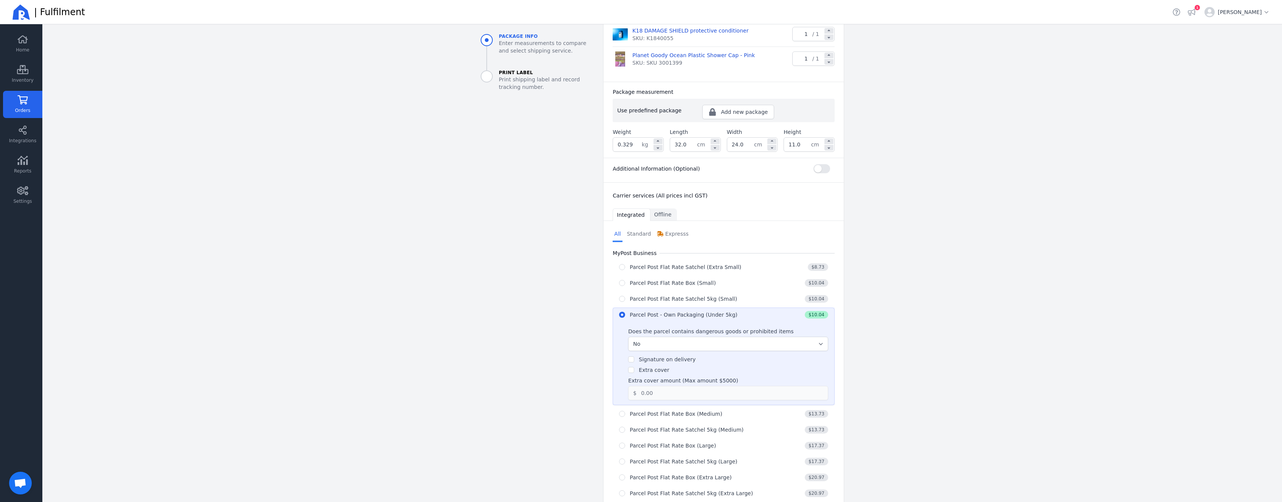
click at [658, 373] on label "Extra cover" at bounding box center [654, 370] width 30 height 6
click at [634, 373] on input "Extra cover" at bounding box center [631, 370] width 6 height 6
checkbox input "true"
drag, startPoint x: 670, startPoint y: 391, endPoint x: 632, endPoint y: 392, distance: 38.2
click at [636, 392] on input "0.00" at bounding box center [726, 393] width 181 height 14
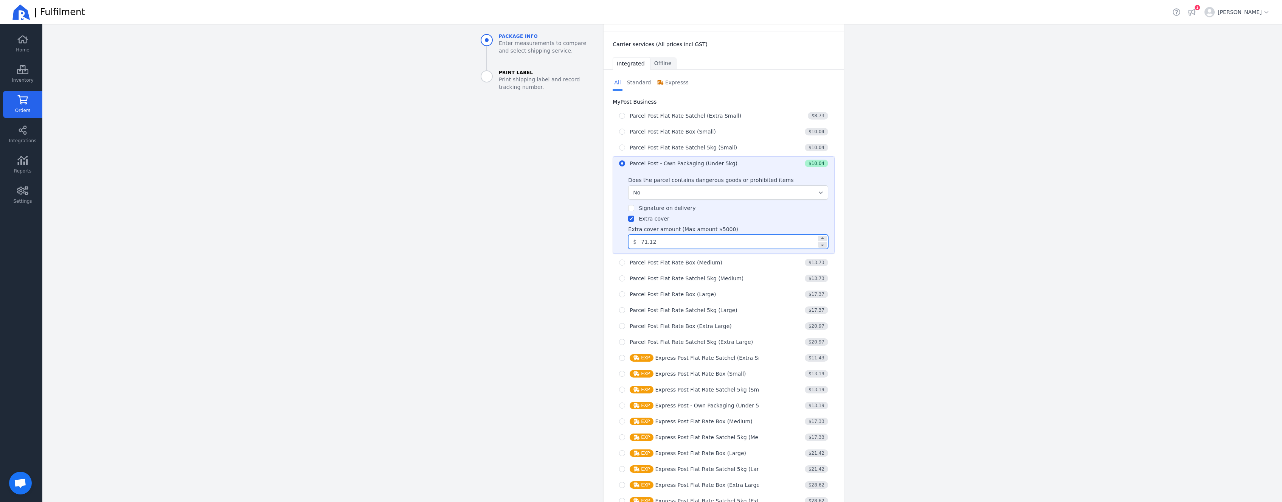
scroll to position [350, 0]
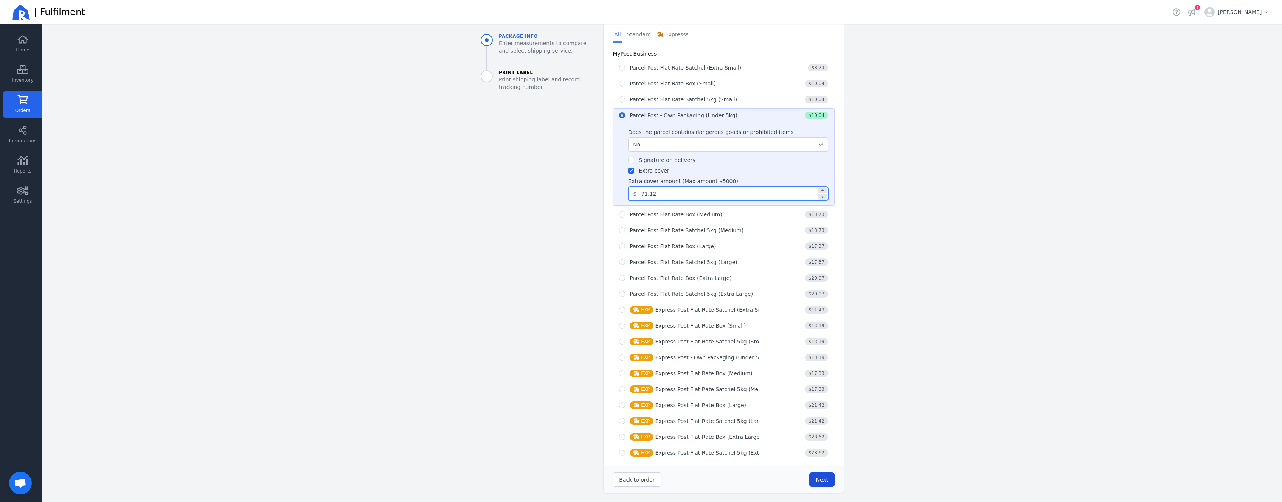
type input "71.12"
click at [819, 482] on span "Next" at bounding box center [822, 479] width 12 height 6
type input "32.0"
type input "24.0"
type input "11.0"
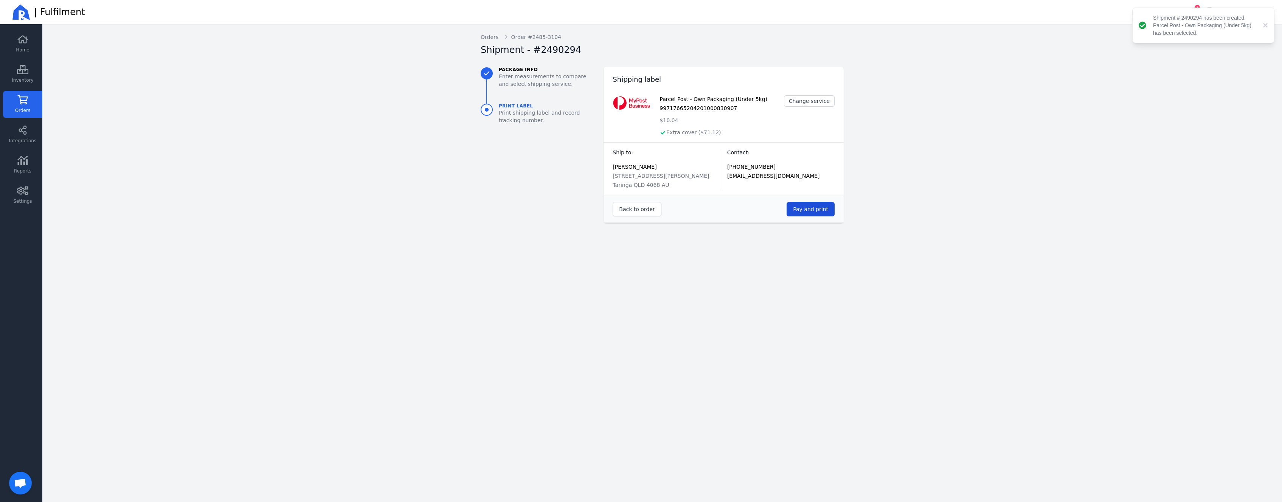
click at [824, 209] on span "Pay and print" at bounding box center [810, 209] width 35 height 6
click at [31, 102] on link "Orders" at bounding box center [22, 104] width 39 height 27
